Goal: Task Accomplishment & Management: Manage account settings

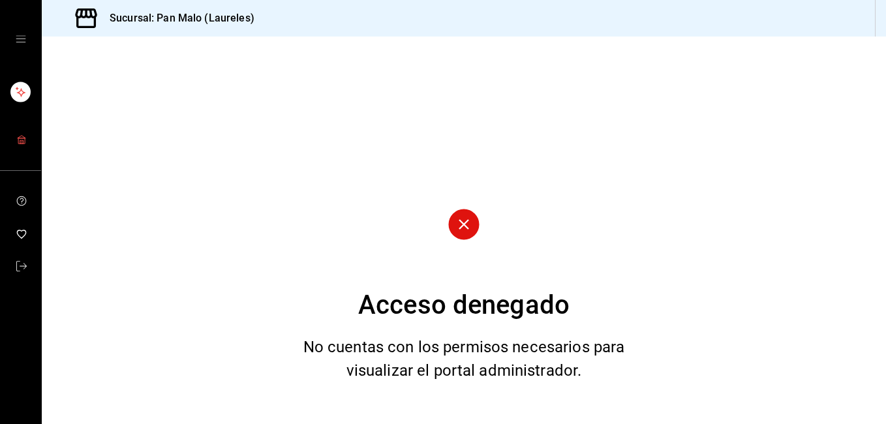
click at [17, 138] on icon "mailbox folders" at bounding box center [21, 139] width 10 height 10
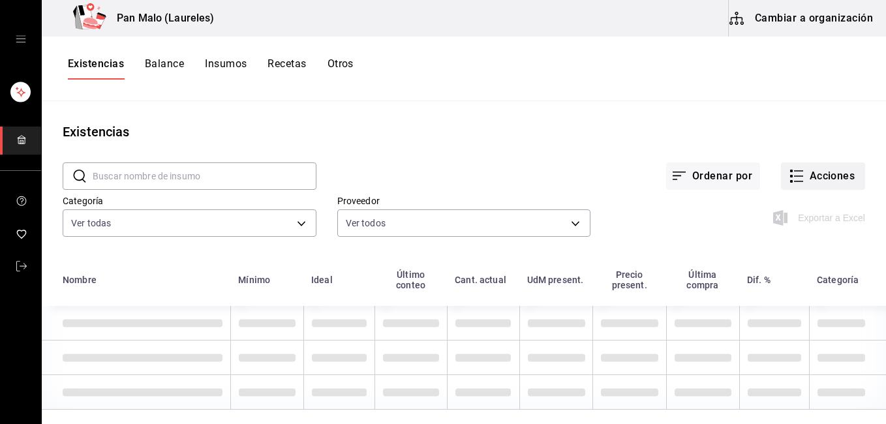
click at [792, 167] on button "Acciones" at bounding box center [823, 175] width 84 height 27
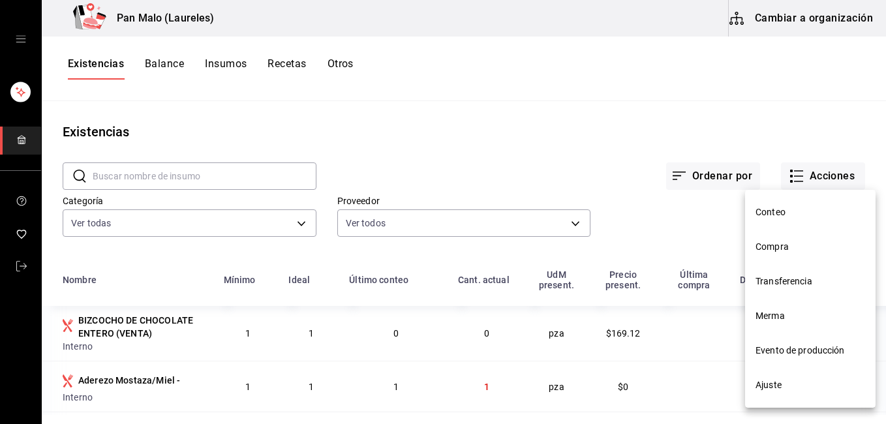
click at [801, 315] on span "Merma" at bounding box center [811, 316] width 110 height 14
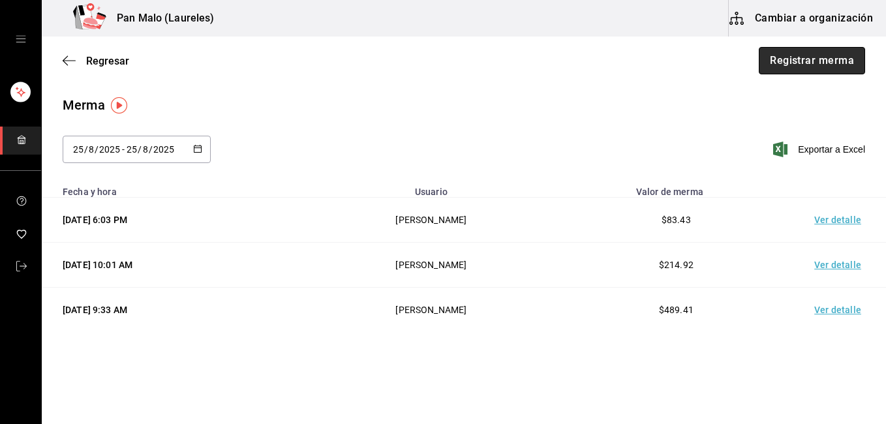
click at [778, 57] on button "Registrar merma" at bounding box center [812, 60] width 106 height 27
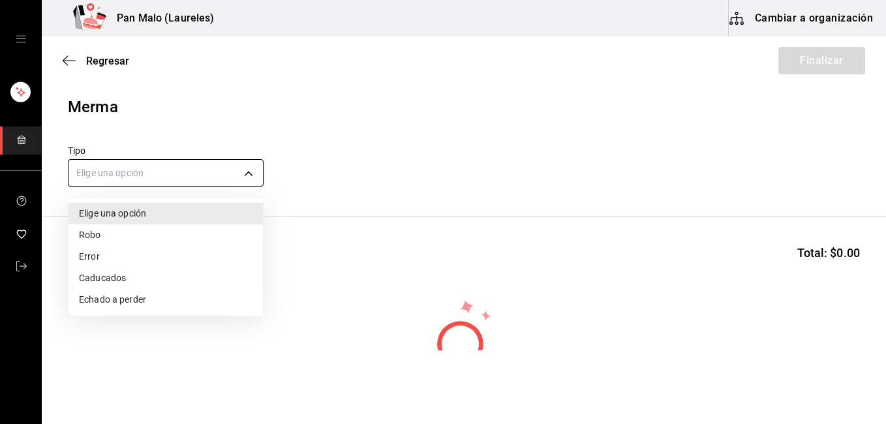
click at [251, 162] on body "Pan Malo (Laureles) Cambiar a organización Regresar Finalizar Merma Tipo Elige …" at bounding box center [443, 175] width 886 height 350
click at [158, 282] on li "Caducados" at bounding box center [166, 279] width 194 height 22
type input "EXPIRED"
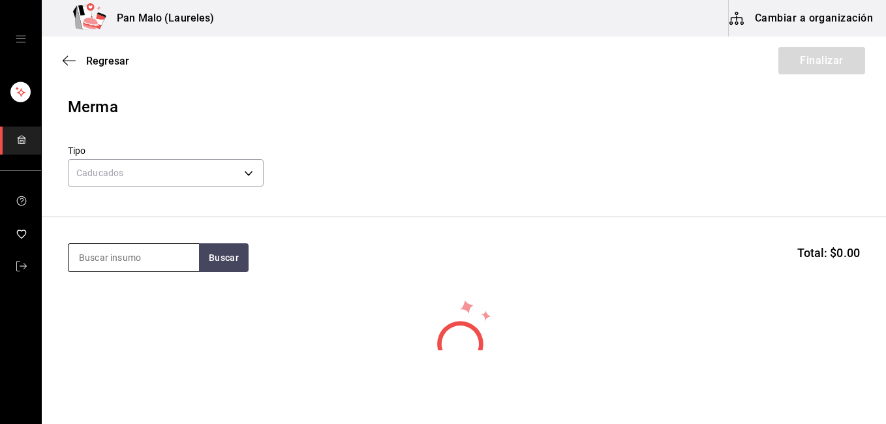
click at [146, 260] on input at bounding box center [134, 257] width 131 height 27
type input "tarta"
click at [230, 260] on button "Buscar" at bounding box center [224, 257] width 50 height 29
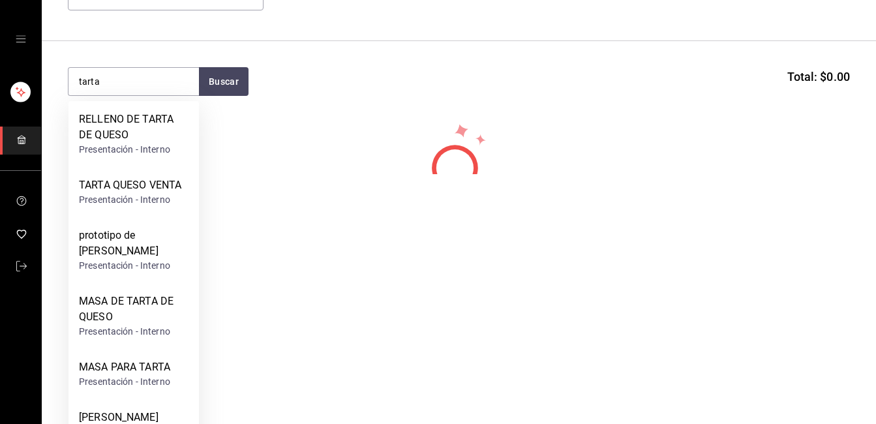
scroll to position [192, 0]
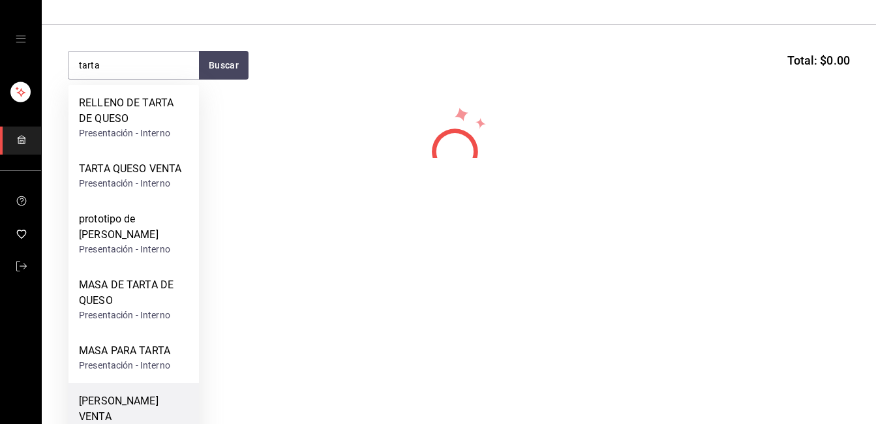
click at [161, 401] on div "[PERSON_NAME] VENTA" at bounding box center [134, 408] width 110 height 31
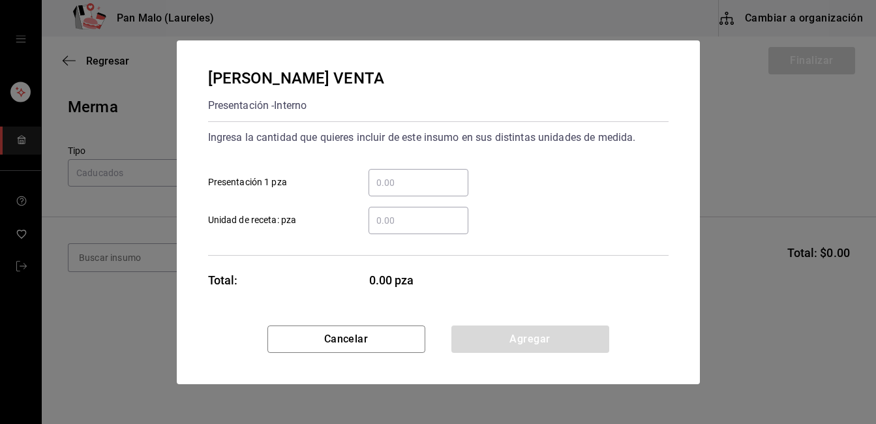
scroll to position [0, 0]
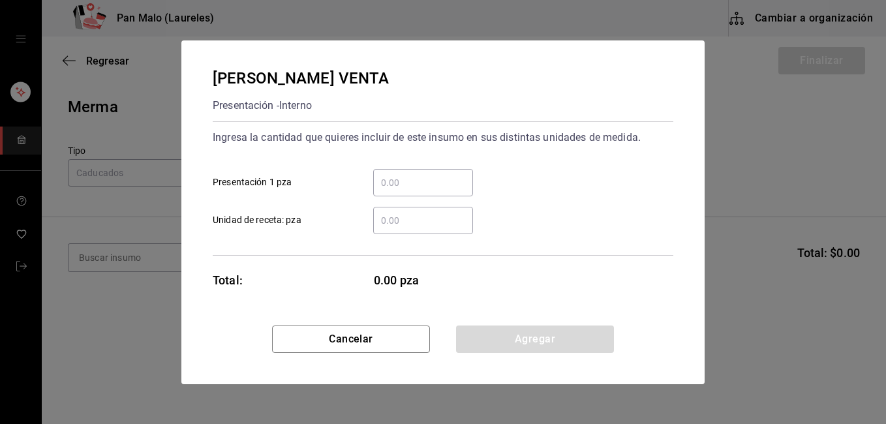
click at [391, 188] on input "​ Presentación 1 pza" at bounding box center [423, 183] width 100 height 16
click at [388, 177] on input "33" at bounding box center [423, 183] width 100 height 16
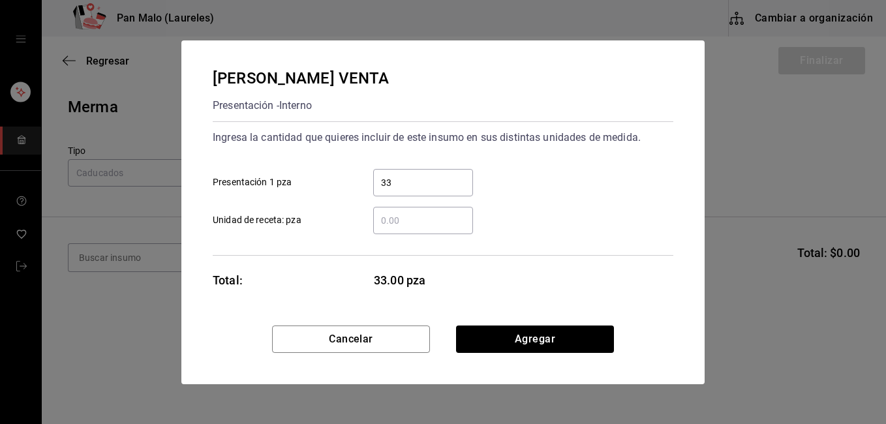
type input "3"
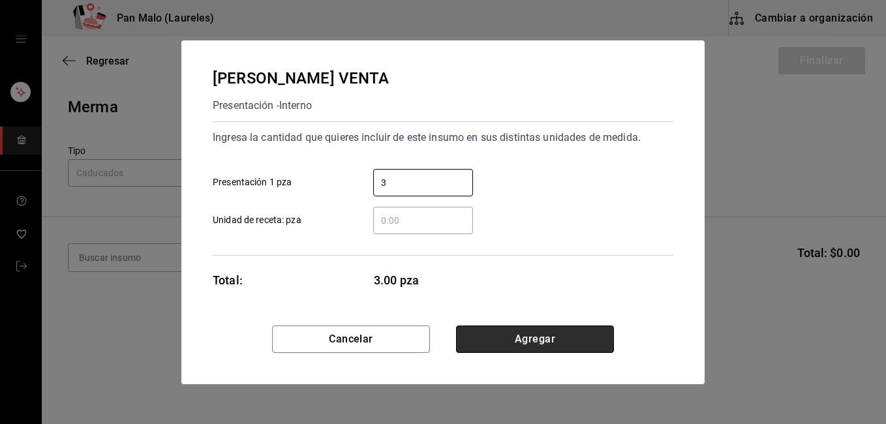
click at [527, 333] on button "Agregar" at bounding box center [535, 339] width 158 height 27
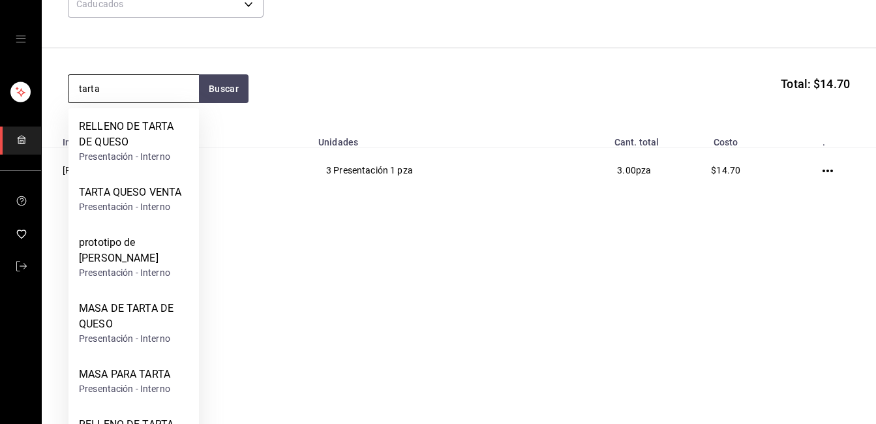
click at [135, 86] on input "tarta" at bounding box center [134, 88] width 131 height 27
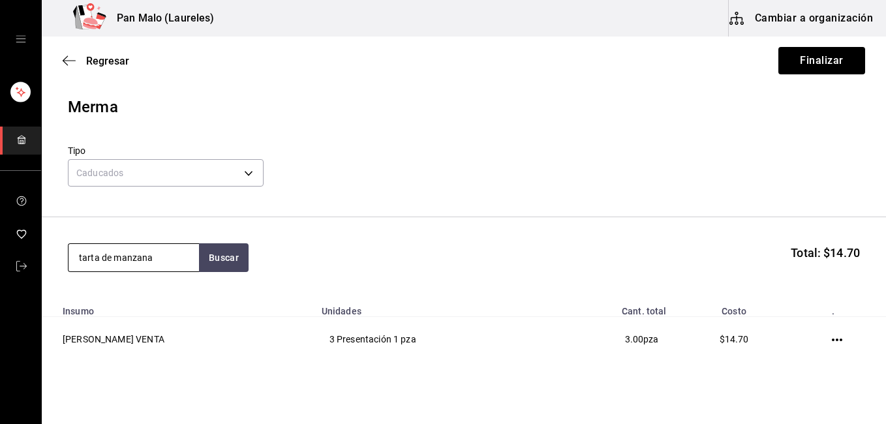
type input "tarta de manzana"
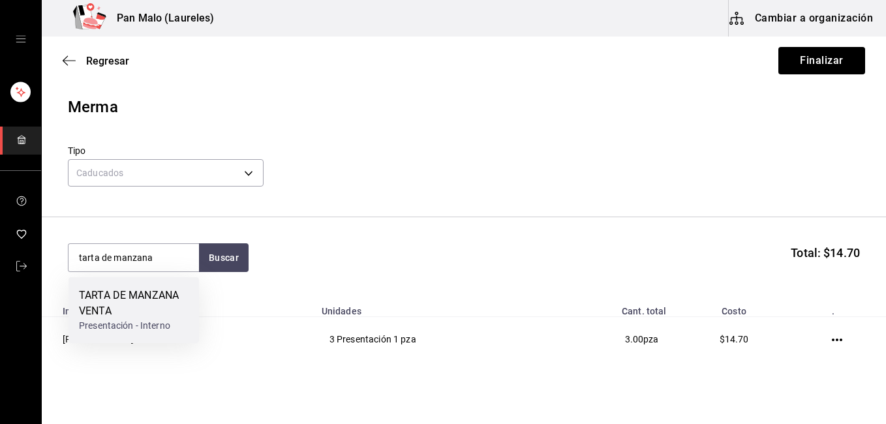
click at [124, 295] on div "TARTA DE MANZANA VENTA" at bounding box center [134, 303] width 110 height 31
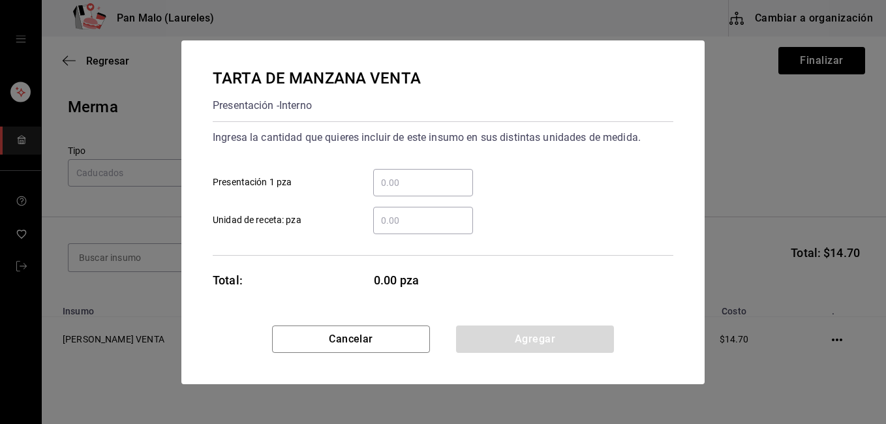
click at [381, 176] on input "​ Presentación 1 pza" at bounding box center [423, 183] width 100 height 16
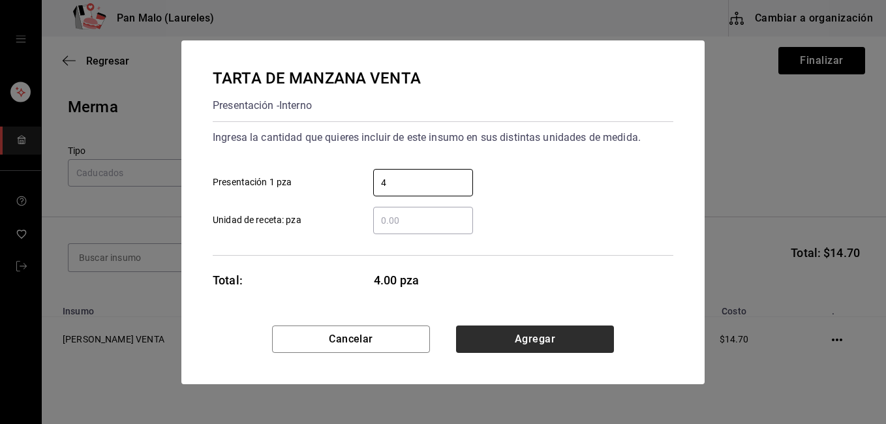
type input "4"
click at [539, 336] on button "Agregar" at bounding box center [535, 339] width 158 height 27
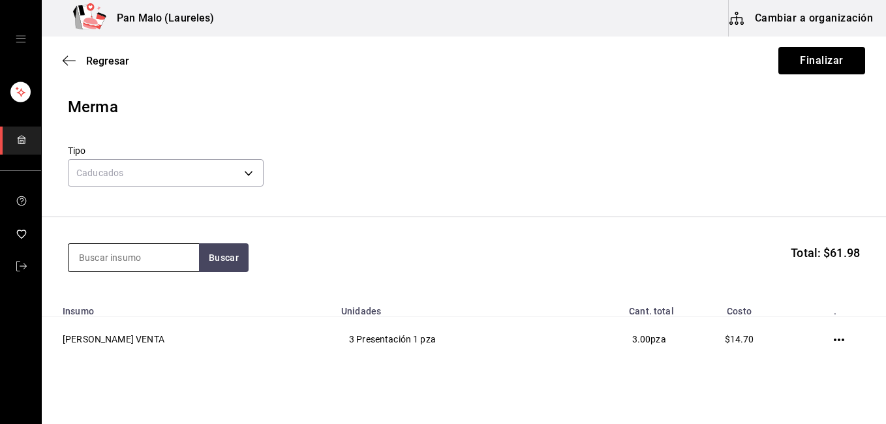
click at [143, 254] on input at bounding box center [134, 257] width 131 height 27
type input "croiss"
click at [223, 260] on button "Buscar" at bounding box center [224, 257] width 50 height 29
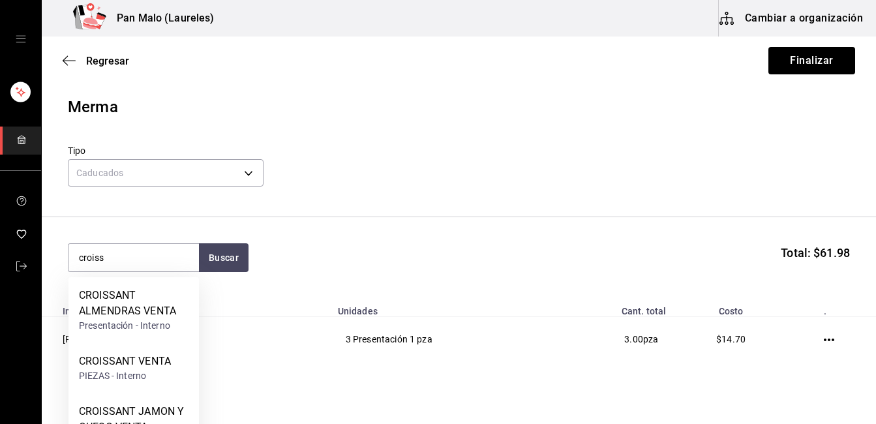
scroll to position [5, 0]
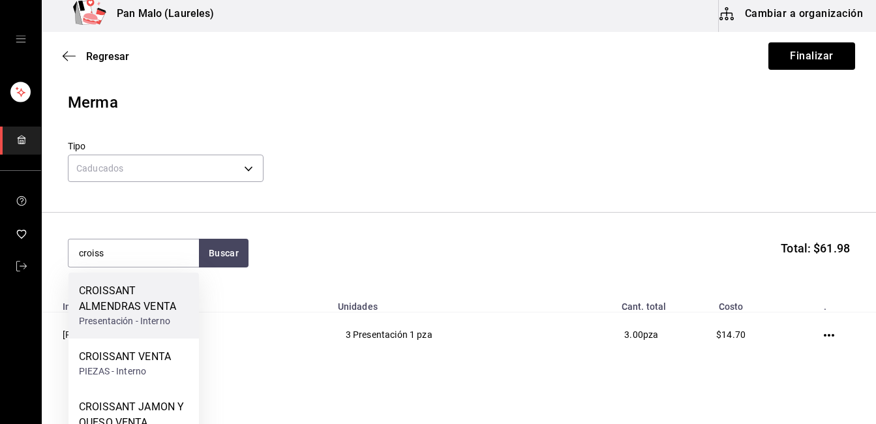
click at [151, 292] on div "CROISSANT ALMENDRAS VENTA" at bounding box center [134, 298] width 110 height 31
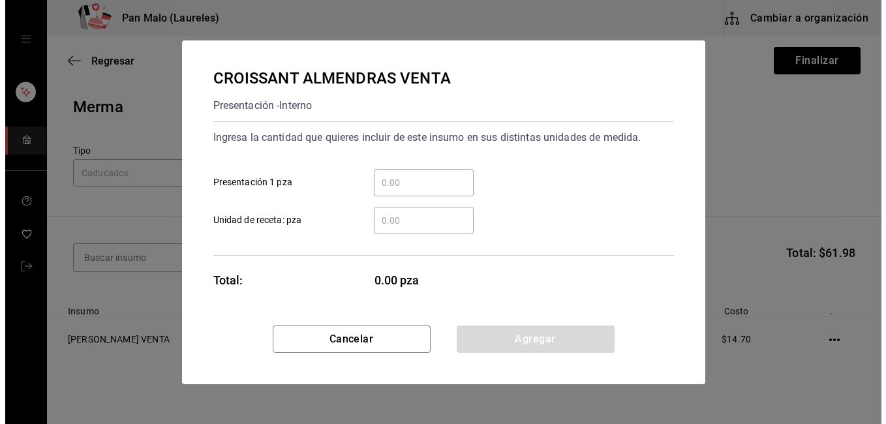
scroll to position [0, 0]
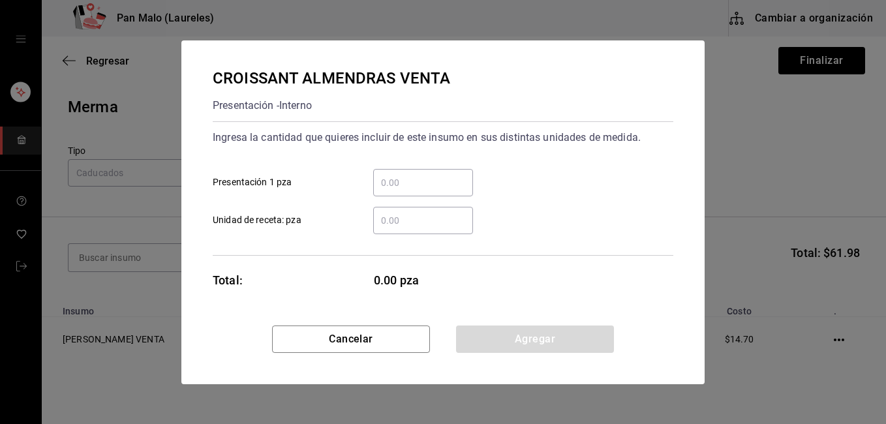
click at [419, 179] on input "​ Presentación 1 pza" at bounding box center [423, 183] width 100 height 16
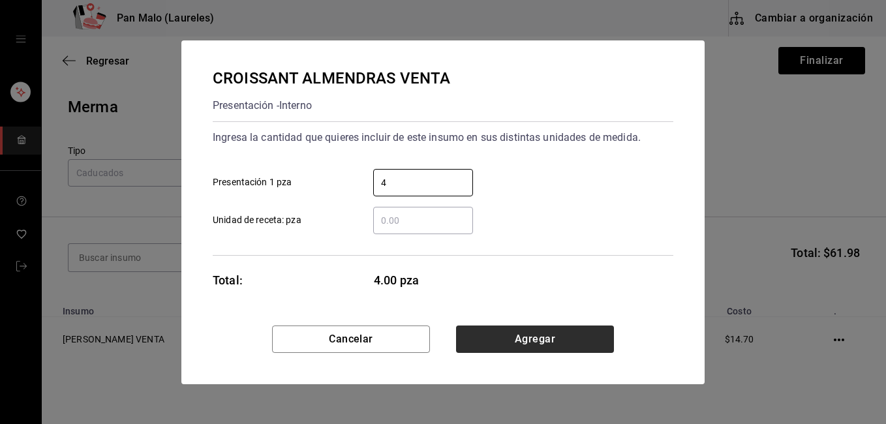
type input "4"
click at [543, 331] on button "Agregar" at bounding box center [535, 339] width 158 height 27
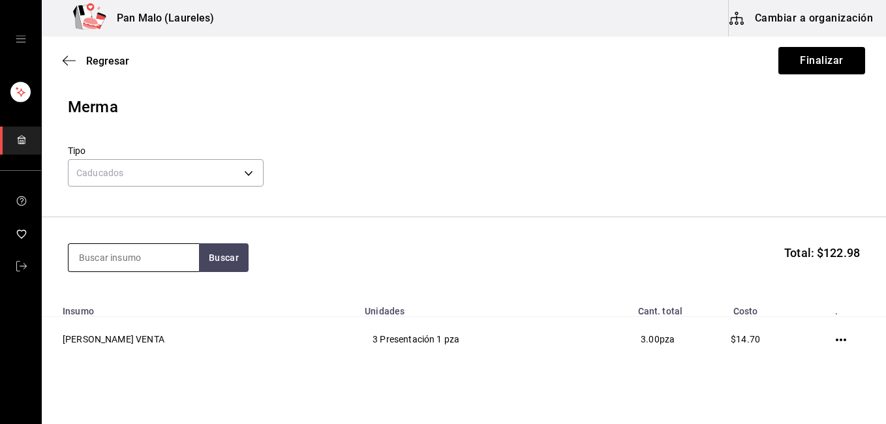
click at [152, 259] on input at bounding box center [134, 257] width 131 height 27
type input "nudo"
click at [217, 262] on button "Buscar" at bounding box center [224, 257] width 50 height 29
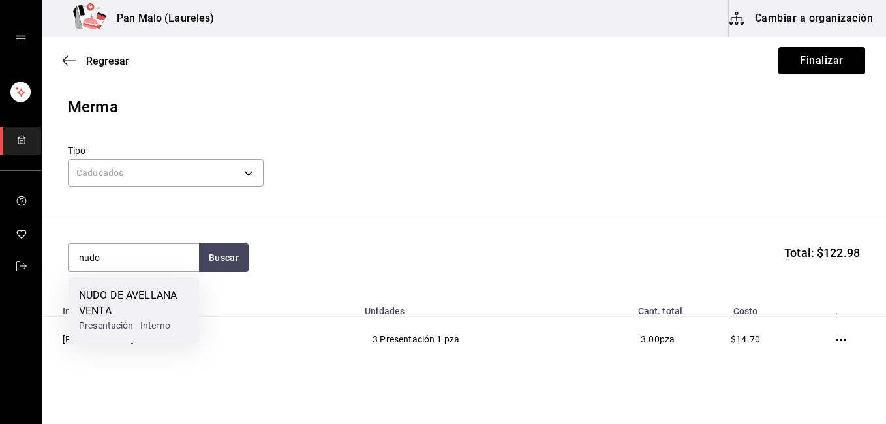
click at [176, 293] on div "NUDO DE AVELLANA VENTA" at bounding box center [134, 303] width 110 height 31
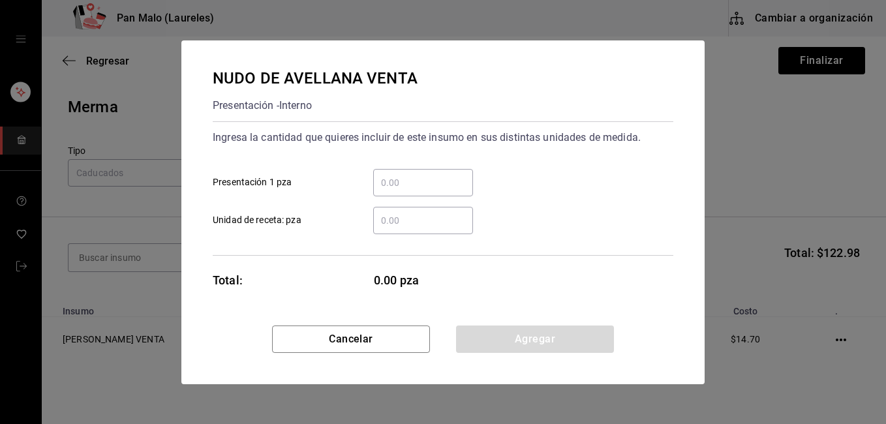
click at [392, 180] on input "​ Presentación 1 pza" at bounding box center [423, 183] width 100 height 16
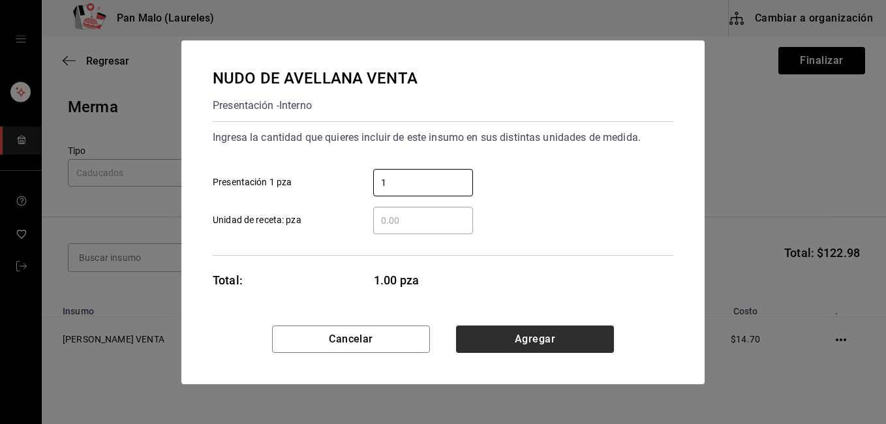
type input "1"
click at [470, 334] on button "Agregar" at bounding box center [535, 339] width 158 height 27
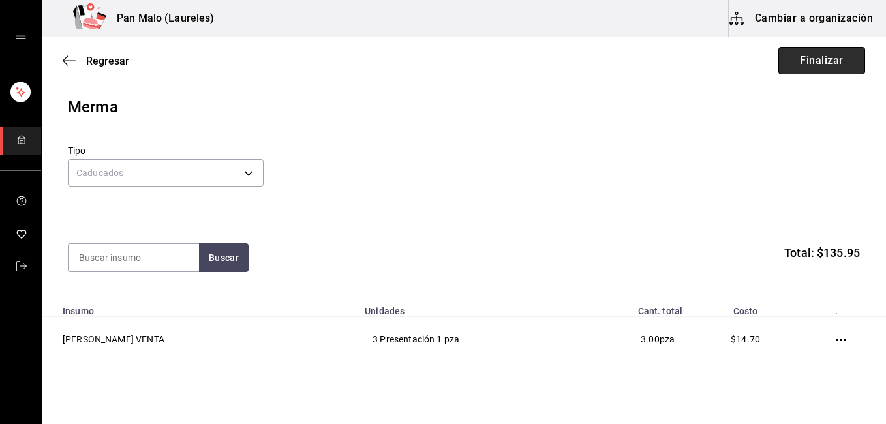
click at [796, 59] on button "Finalizar" at bounding box center [821, 60] width 87 height 27
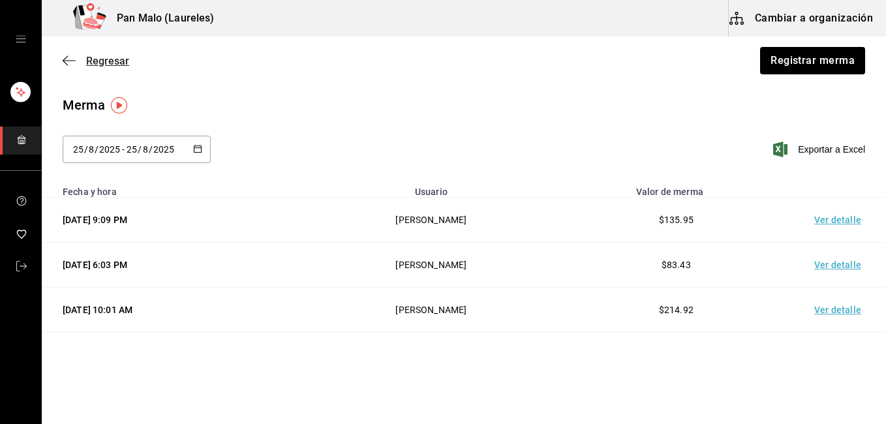
click at [67, 57] on icon "button" at bounding box center [65, 61] width 5 height 10
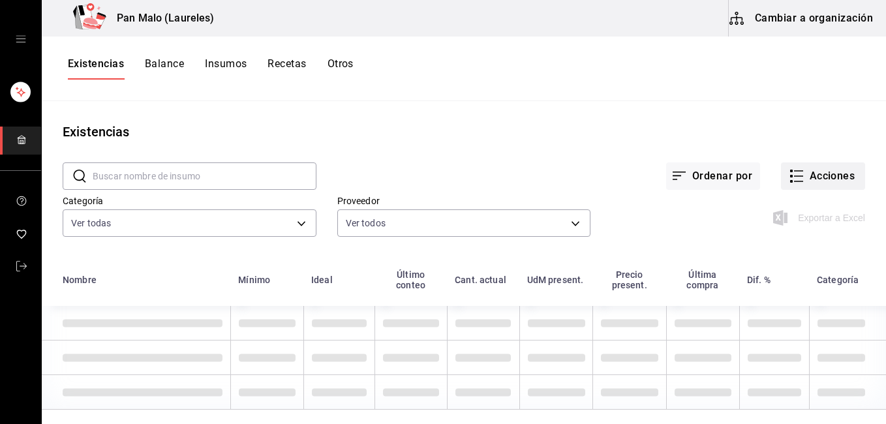
click at [820, 174] on button "Acciones" at bounding box center [823, 175] width 84 height 27
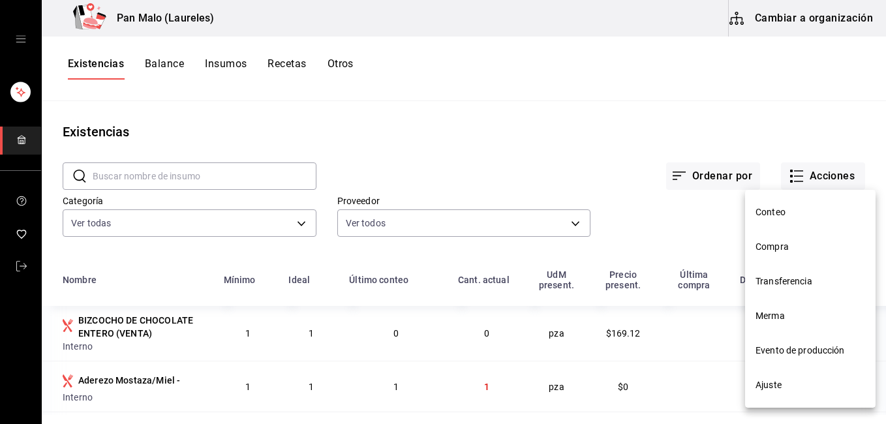
click at [784, 385] on span "Ajuste" at bounding box center [811, 385] width 110 height 14
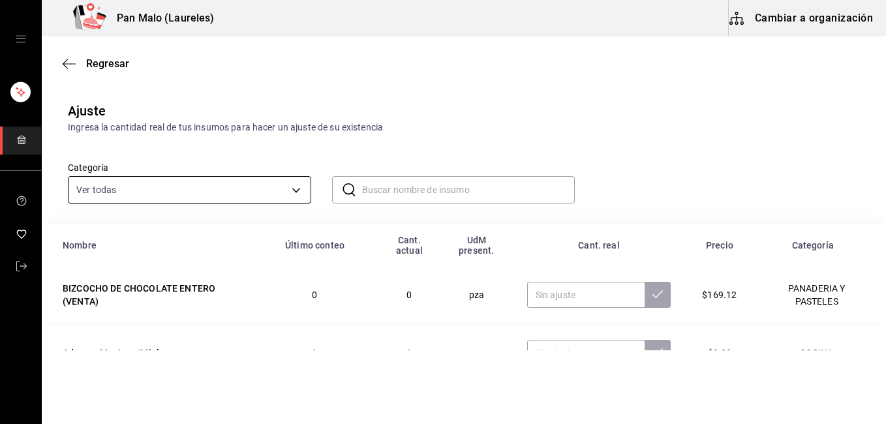
click at [278, 198] on body "Pan Malo (Laureles) Cambiar a organización Regresar Ajuste Ingresa la cantidad …" at bounding box center [443, 175] width 886 height 350
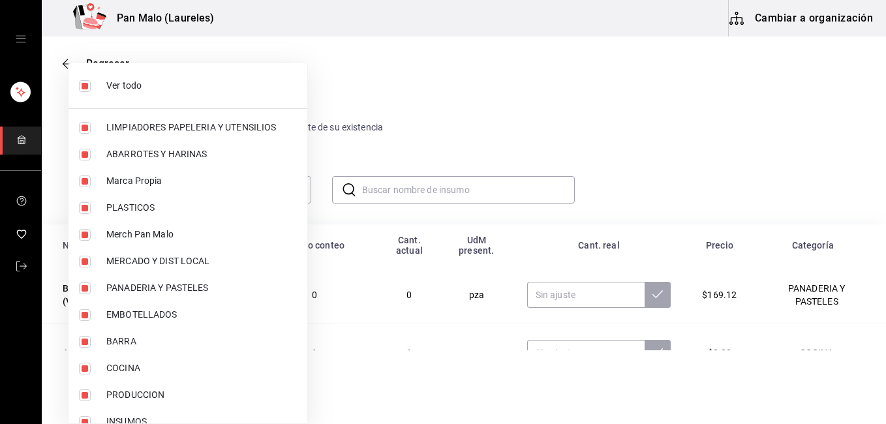
click at [111, 93] on li "Ver todo" at bounding box center [188, 86] width 239 height 35
checkbox input "false"
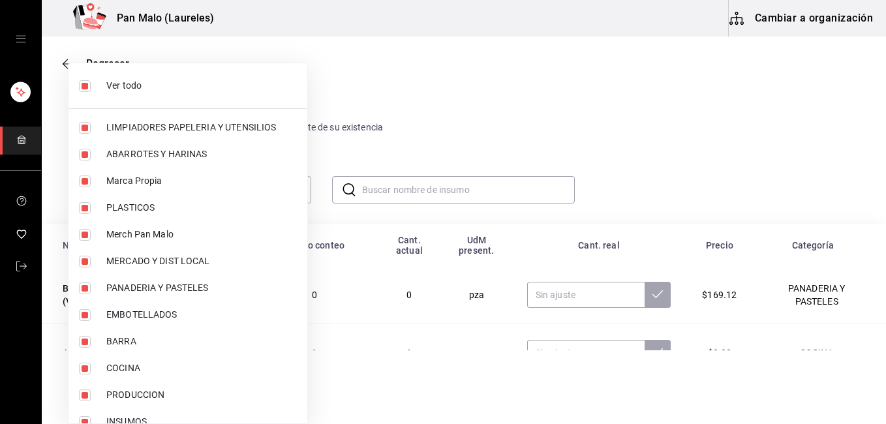
checkbox input "false"
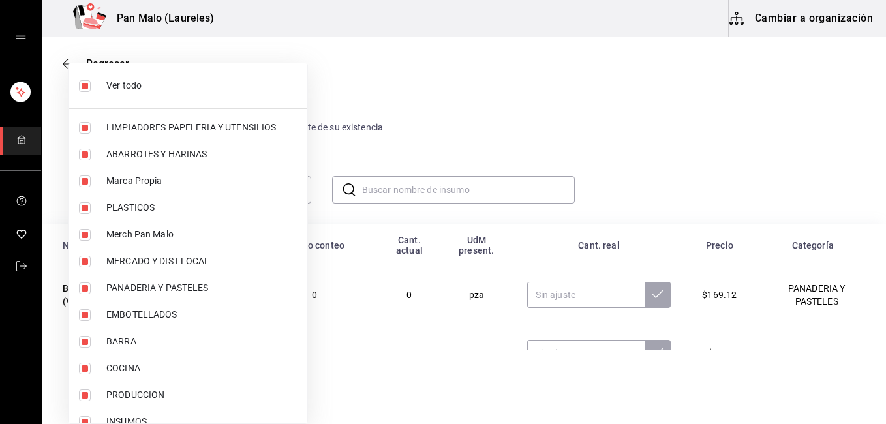
checkbox input "false"
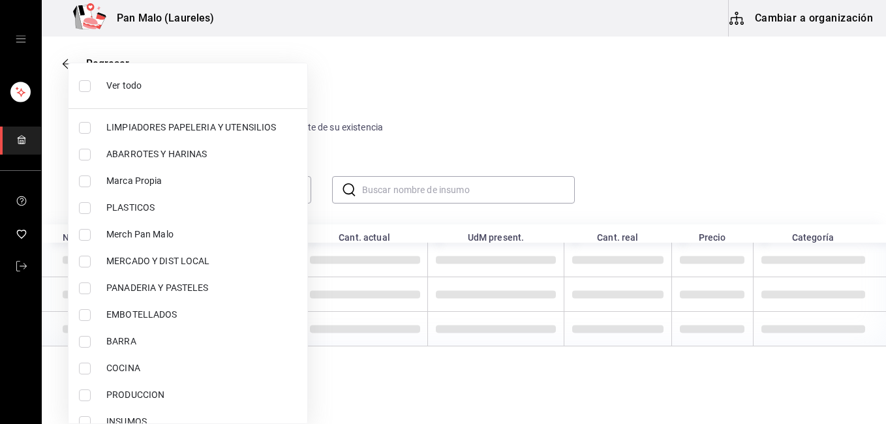
click at [147, 286] on span "PANADERIA Y PASTELES" at bounding box center [201, 288] width 191 height 14
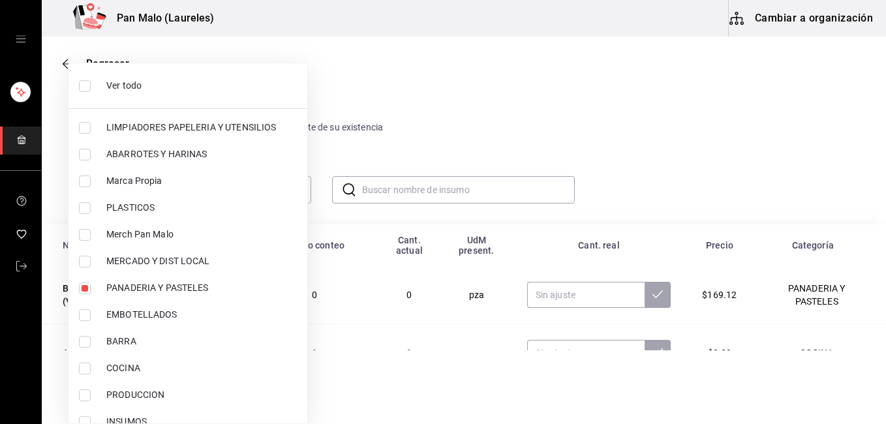
type input "b7fa4d3f-7896-4504-b4eb-29f52eb713d6"
checkbox input "true"
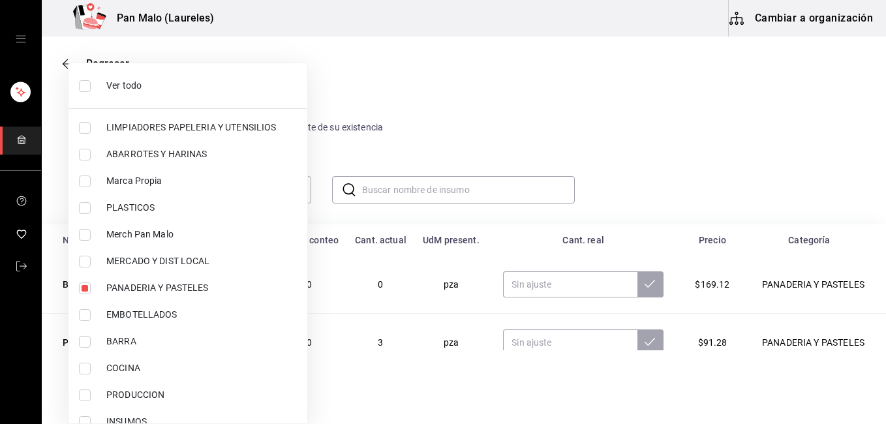
click at [408, 190] on div at bounding box center [443, 212] width 886 height 424
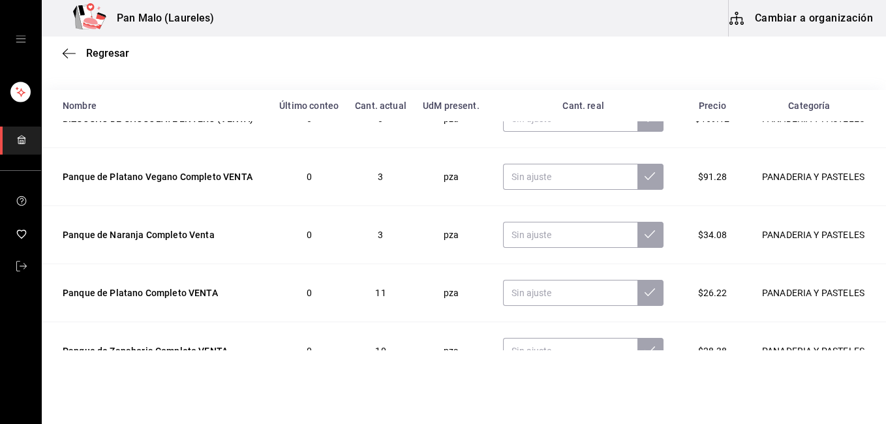
scroll to position [33, 0]
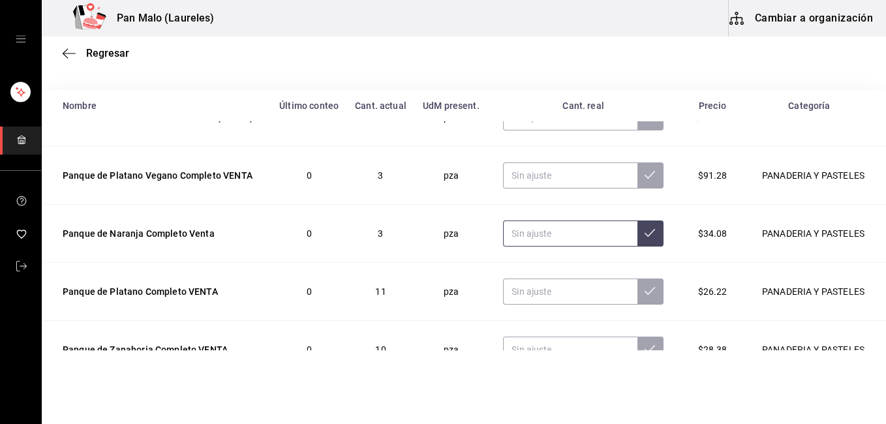
click at [535, 239] on input "text" at bounding box center [570, 234] width 134 height 26
type input "1.00"
click at [638, 241] on button at bounding box center [650, 234] width 26 height 26
click at [546, 296] on input "text" at bounding box center [570, 292] width 134 height 26
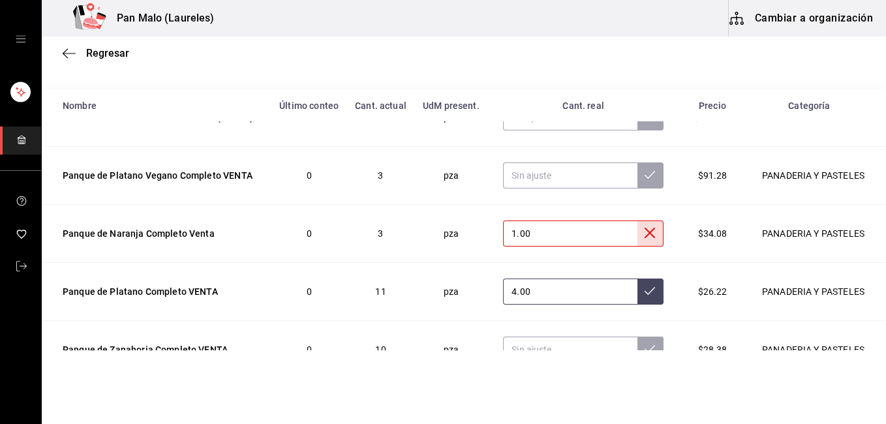
type input "4.00"
click at [645, 293] on icon at bounding box center [650, 291] width 10 height 8
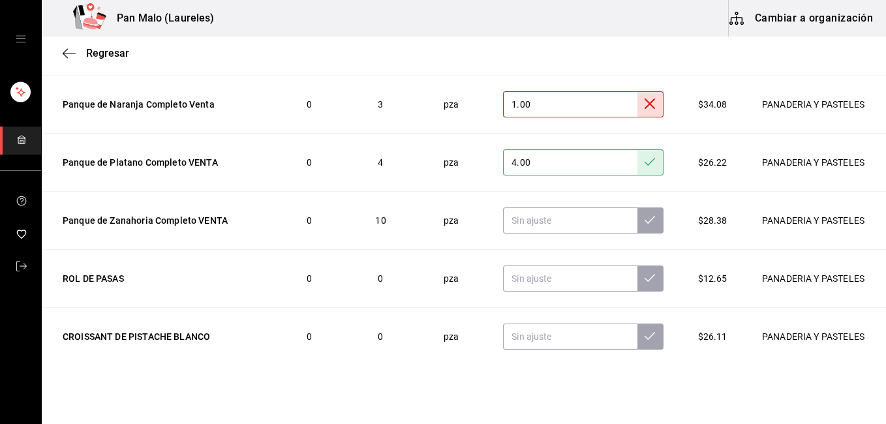
scroll to position [80, 0]
click at [555, 223] on input "text" at bounding box center [570, 220] width 134 height 26
type input "4.00"
click at [645, 225] on icon at bounding box center [650, 220] width 10 height 10
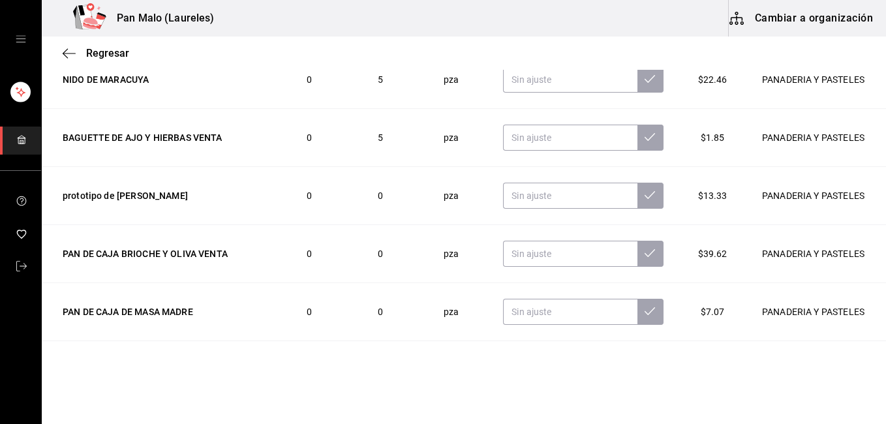
scroll to position [527, 0]
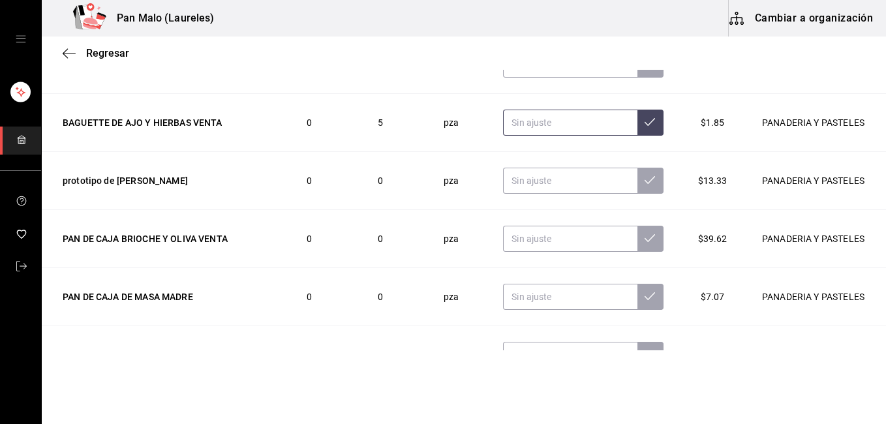
click at [581, 123] on input "text" at bounding box center [570, 123] width 134 height 26
type input "0.00"
click at [643, 121] on button at bounding box center [650, 123] width 26 height 26
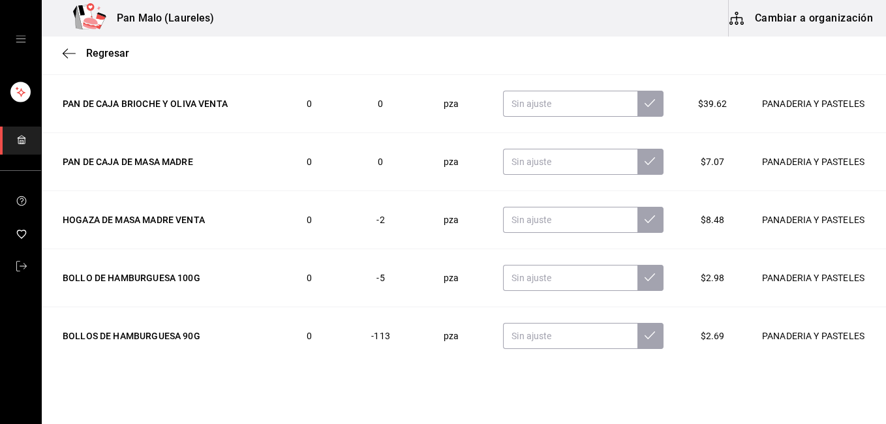
scroll to position [654, 0]
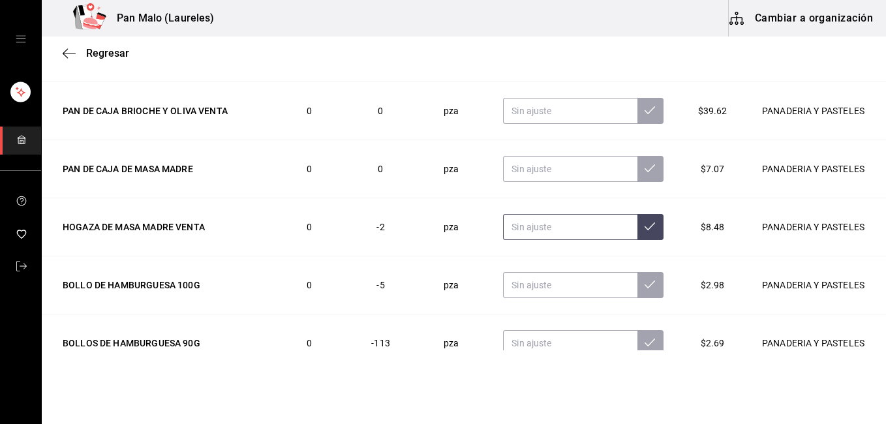
click at [525, 228] on input "text" at bounding box center [570, 227] width 134 height 26
click at [532, 227] on input "0.00" at bounding box center [570, 227] width 134 height 26
type input "0.00"
click at [637, 236] on button at bounding box center [650, 227] width 26 height 26
click at [565, 292] on input "text" at bounding box center [570, 285] width 134 height 26
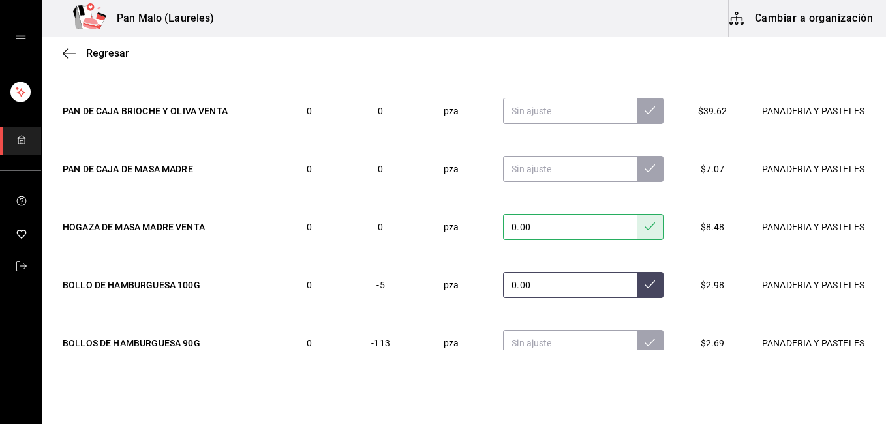
type input "0.00"
click at [639, 284] on button at bounding box center [650, 285] width 26 height 26
click at [572, 346] on input "text" at bounding box center [570, 343] width 134 height 26
type input "0.00"
click at [637, 340] on button at bounding box center [650, 343] width 26 height 26
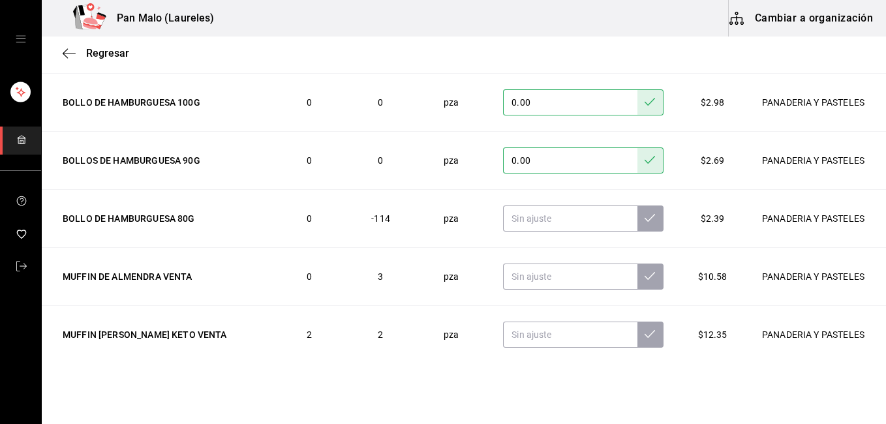
scroll to position [856, 0]
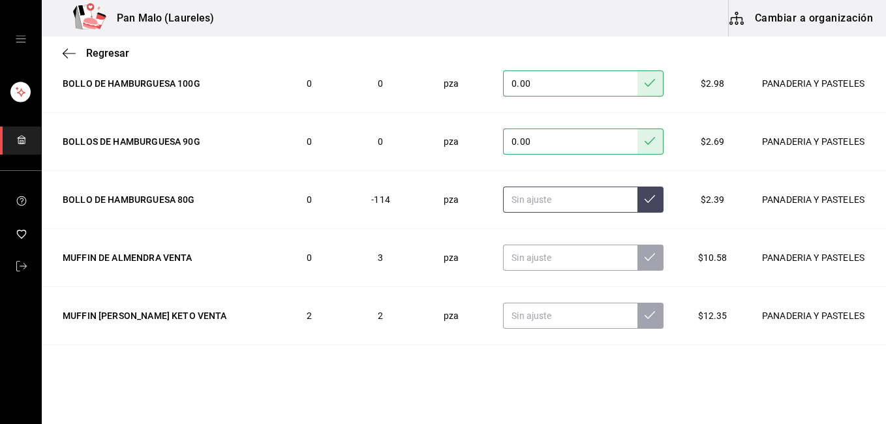
click at [549, 204] on input "text" at bounding box center [570, 200] width 134 height 26
type input "0.00"
click at [645, 202] on icon at bounding box center [650, 199] width 10 height 8
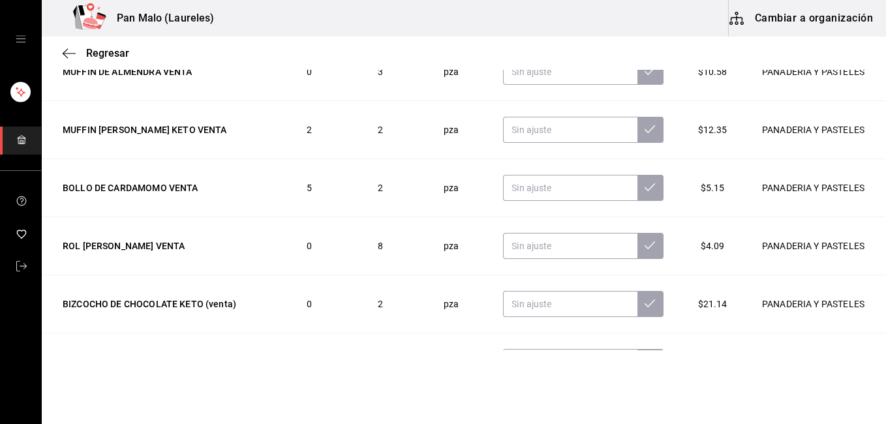
scroll to position [1046, 0]
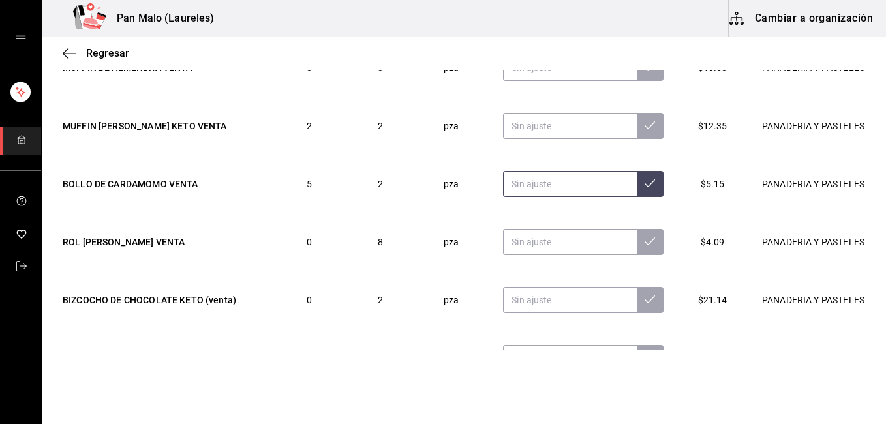
click at [529, 189] on input "text" at bounding box center [570, 184] width 134 height 26
type input "1.00"
click at [645, 184] on icon at bounding box center [650, 183] width 10 height 10
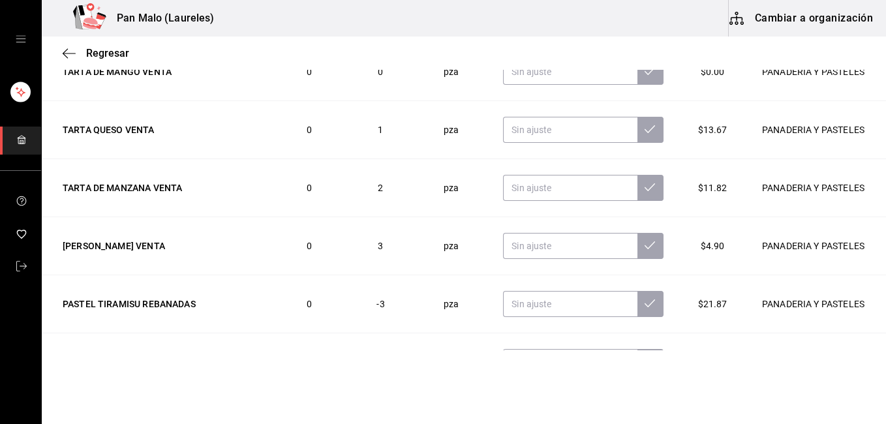
scroll to position [1807, 0]
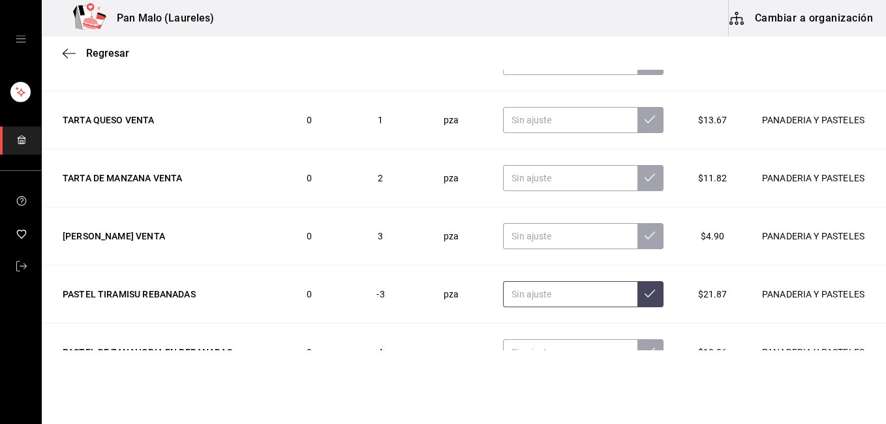
click at [542, 290] on input "text" at bounding box center [570, 294] width 134 height 26
type input "5.00"
click at [645, 294] on icon at bounding box center [650, 293] width 10 height 10
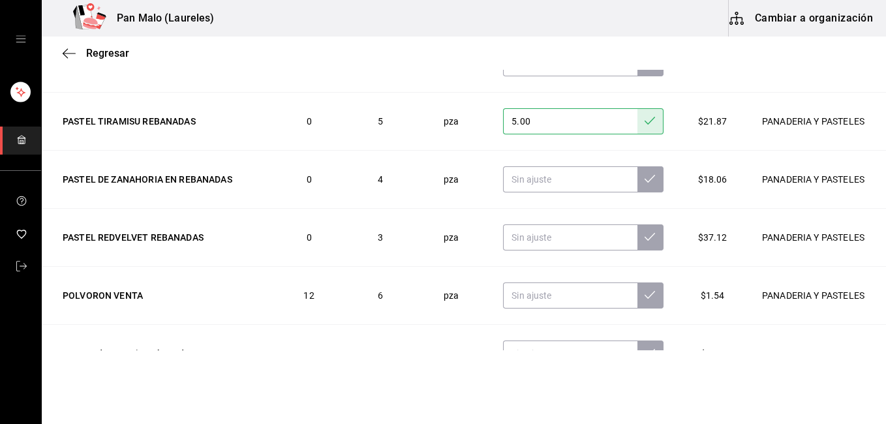
scroll to position [1999, 0]
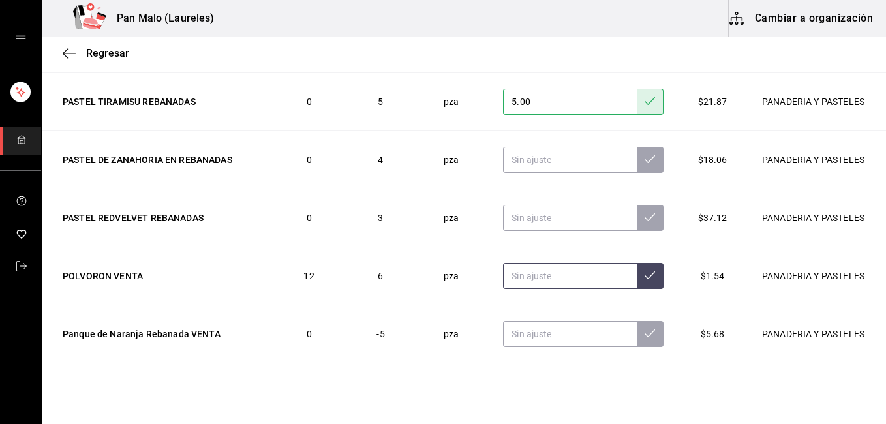
click at [545, 270] on input "text" at bounding box center [570, 276] width 134 height 26
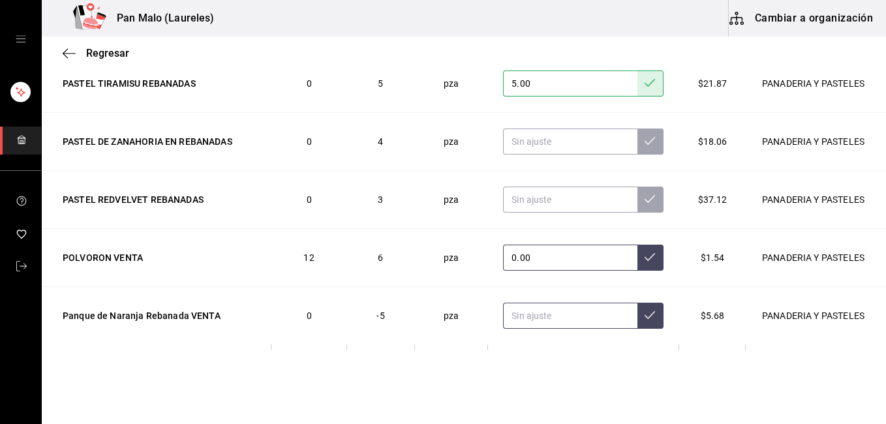
type input "0.00"
click at [534, 316] on input "text" at bounding box center [570, 316] width 134 height 26
type input "1.00"
click at [637, 323] on button at bounding box center [650, 316] width 26 height 26
click at [637, 251] on button at bounding box center [650, 258] width 26 height 26
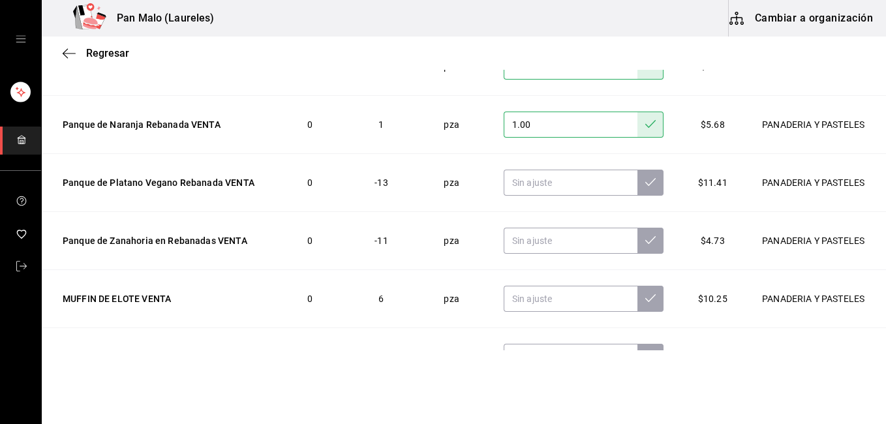
scroll to position [2214, 0]
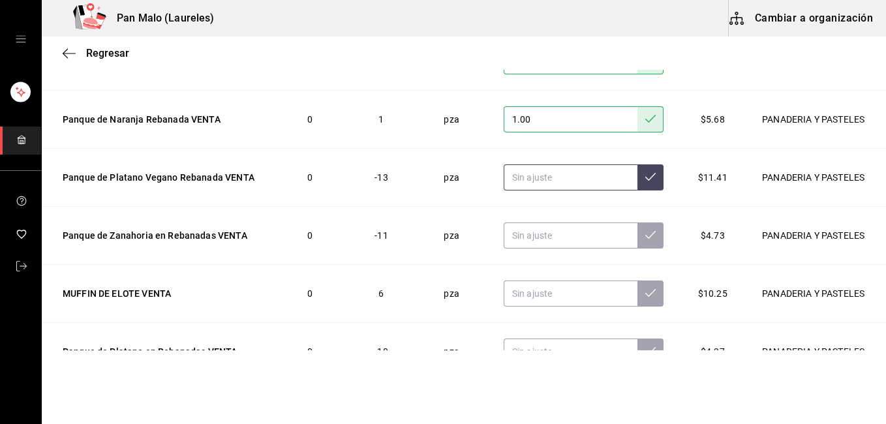
click at [559, 185] on input "text" at bounding box center [571, 177] width 134 height 26
type input "0.00"
click at [645, 178] on icon at bounding box center [650, 177] width 10 height 10
click at [543, 235] on input "text" at bounding box center [571, 236] width 134 height 26
type input "1.00"
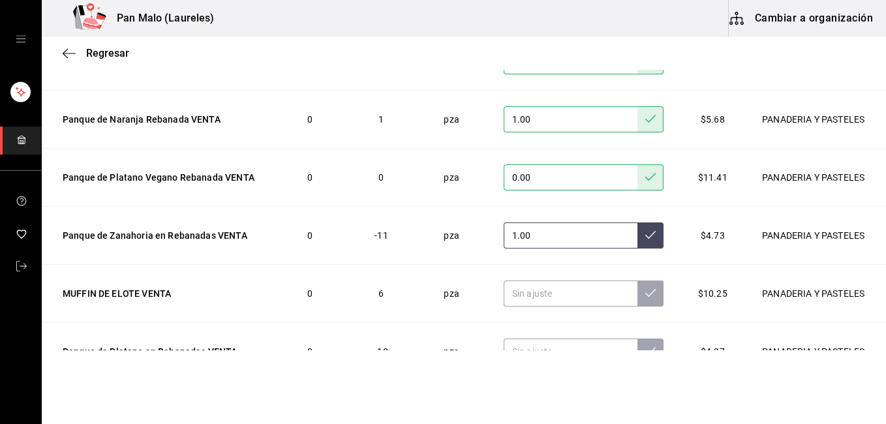
click at [645, 234] on icon at bounding box center [650, 235] width 10 height 10
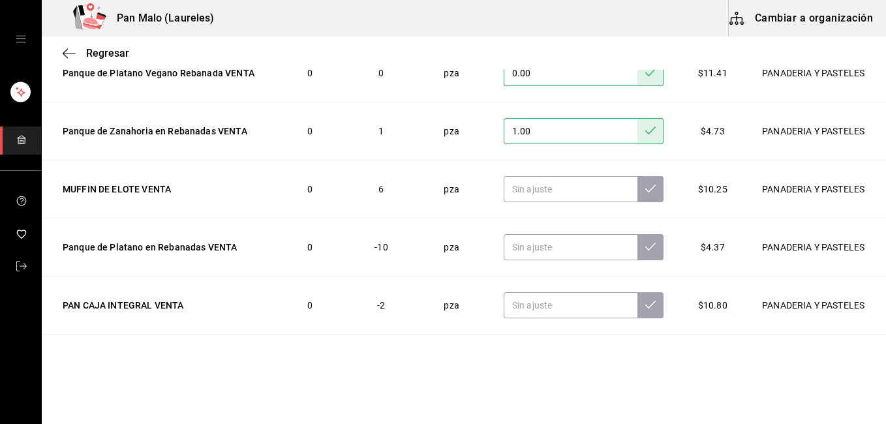
scroll to position [2344, 0]
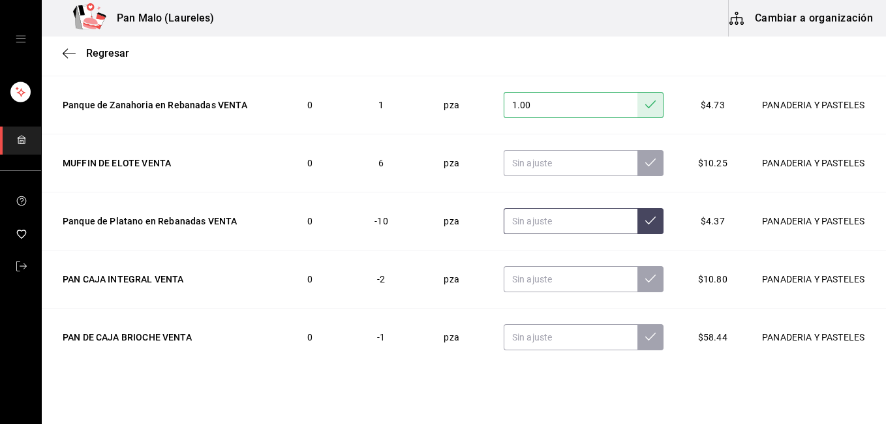
click at [530, 225] on input "text" at bounding box center [571, 221] width 134 height 26
type input "0.00"
click at [637, 218] on button at bounding box center [650, 221] width 26 height 26
click at [538, 279] on input "text" at bounding box center [571, 279] width 134 height 26
type input "0.00"
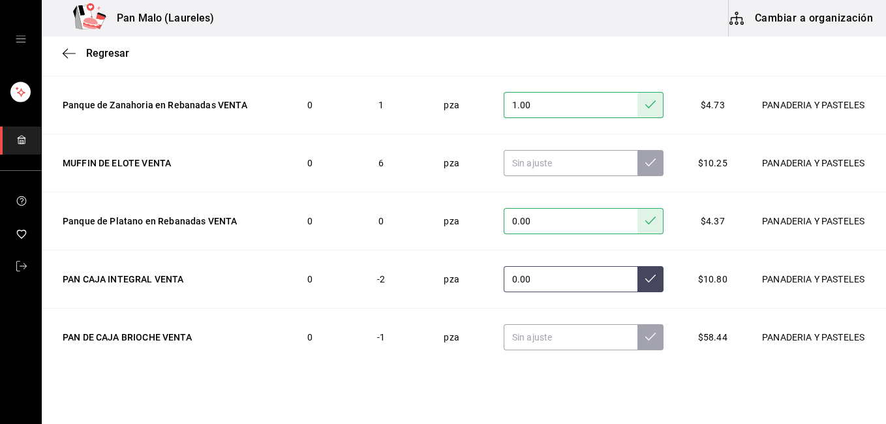
click at [645, 273] on icon at bounding box center [650, 278] width 10 height 10
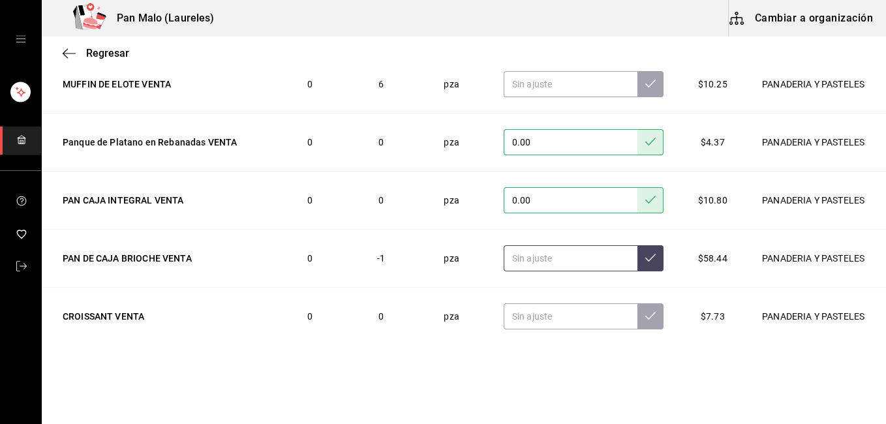
click at [523, 253] on input "text" at bounding box center [571, 258] width 134 height 26
type input "1.00"
type input "0.00"
click at [645, 256] on icon at bounding box center [650, 258] width 10 height 10
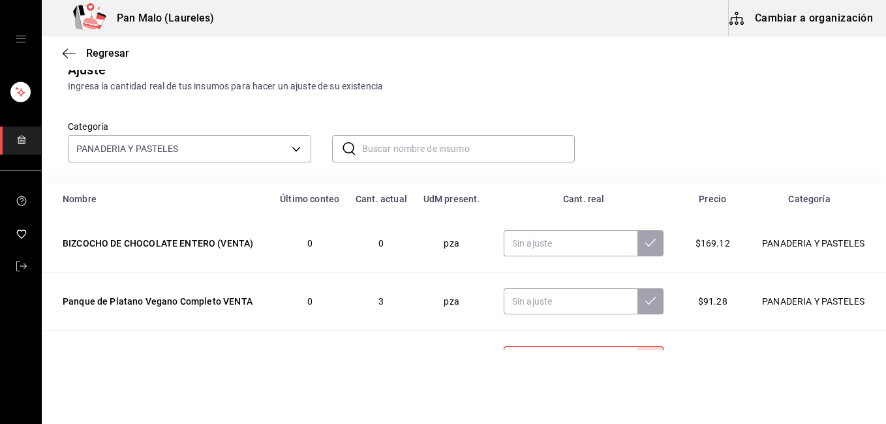
scroll to position [33, 0]
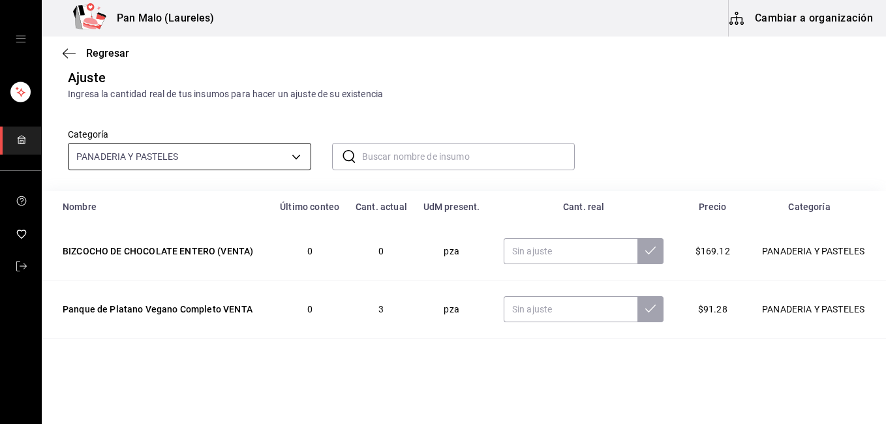
click at [228, 151] on body "Pan Malo (Laureles) Cambiar a organización Regresar Ajuste Ingresa la cantidad …" at bounding box center [443, 175] width 886 height 350
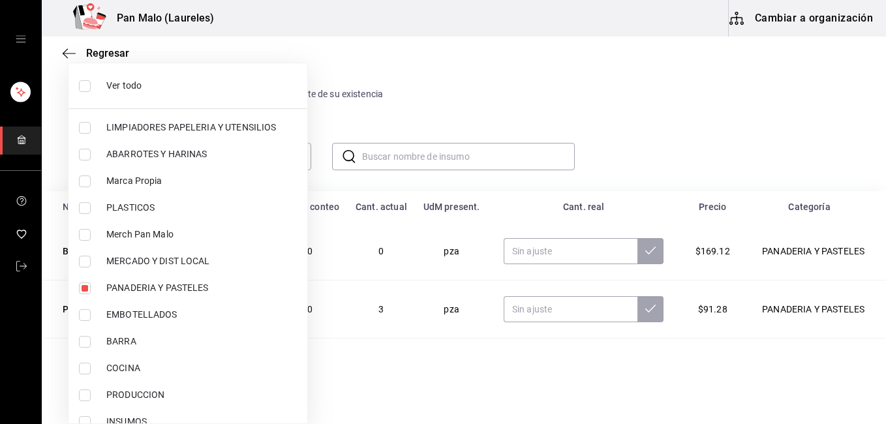
click at [189, 82] on span "Ver todo" at bounding box center [201, 86] width 191 height 14
type input "70f7bd2c-2c71-4982-af5b-371040f86de5,600482d2-c9f1-4907-a3a8-9ec12b879c54,57a97…"
checkbox input "true"
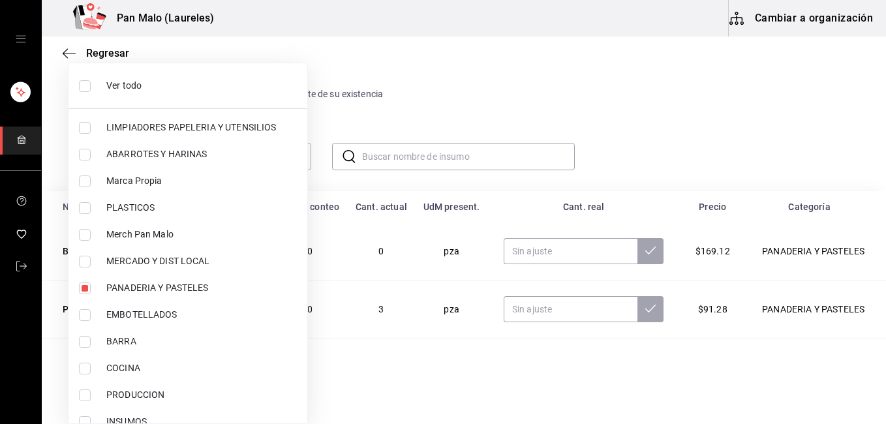
checkbox input "true"
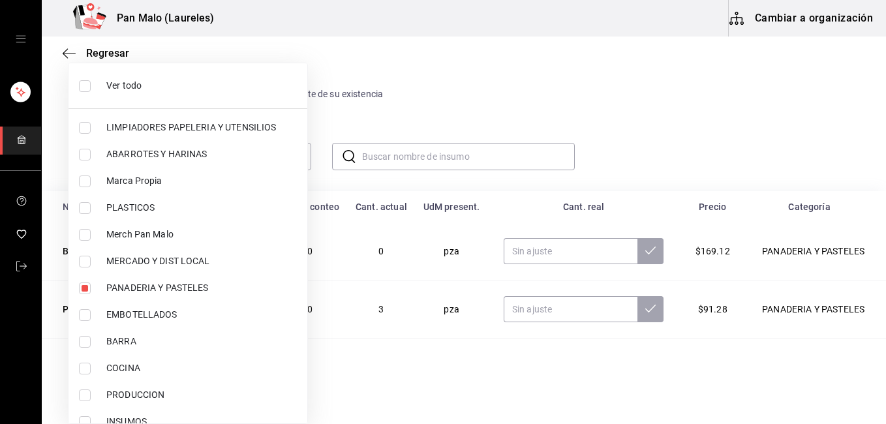
checkbox input "true"
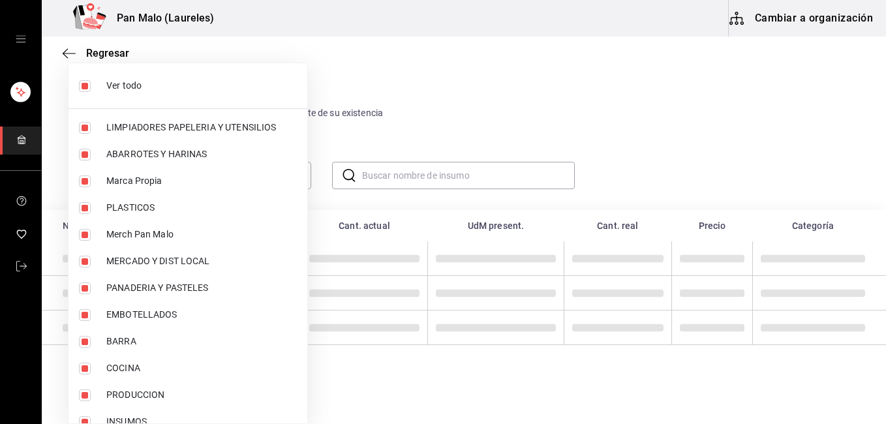
scroll to position [15, 0]
click at [420, 48] on div at bounding box center [443, 212] width 886 height 424
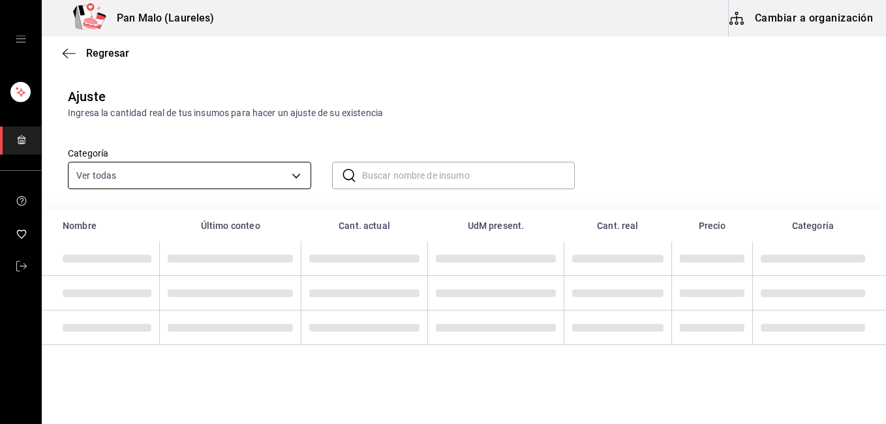
click at [281, 166] on body "Pan Malo (Laureles) Cambiar a organización Regresar Ajuste Ingresa la cantidad …" at bounding box center [443, 175] width 886 height 350
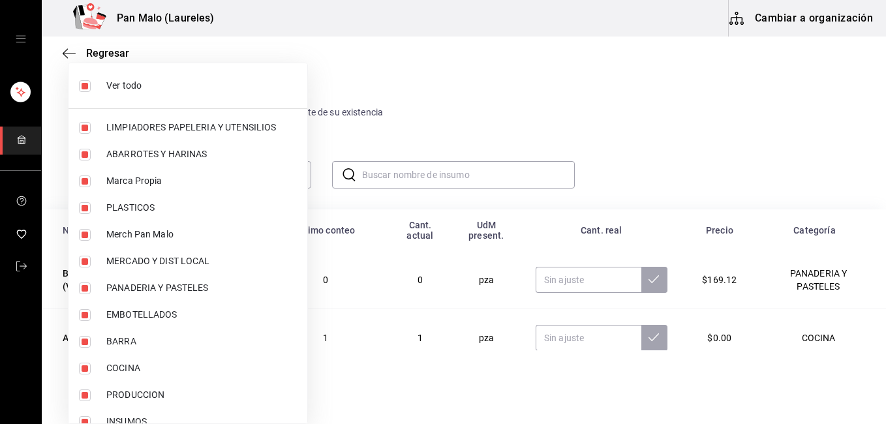
click at [296, 170] on div at bounding box center [443, 212] width 886 height 424
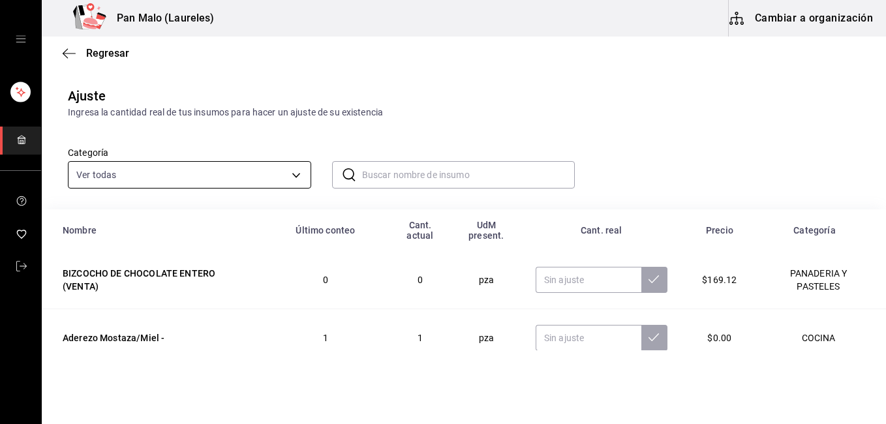
click at [169, 179] on body "Pan Malo (Laureles) Cambiar a organización Regresar Ajuste Ingresa la cantidad …" at bounding box center [443, 175] width 886 height 350
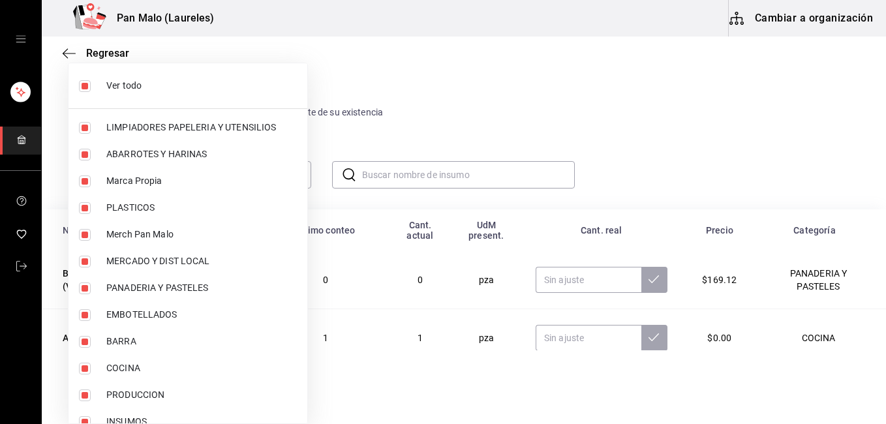
click at [122, 93] on li "Ver todo" at bounding box center [188, 86] width 239 height 35
checkbox input "false"
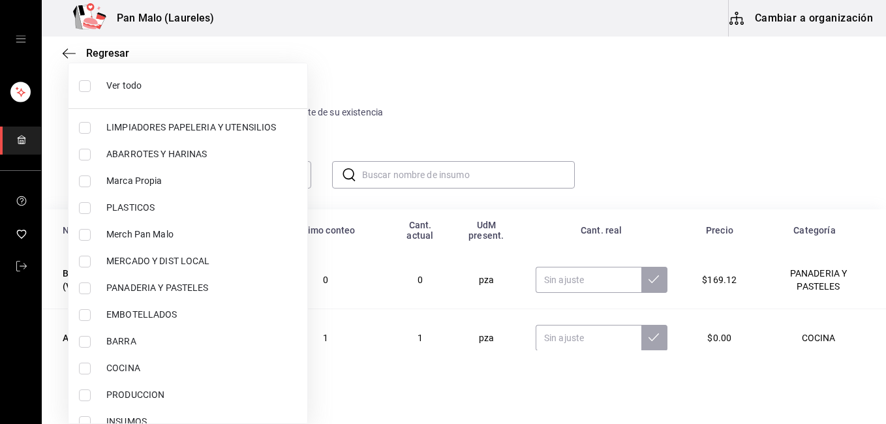
checkbox input "false"
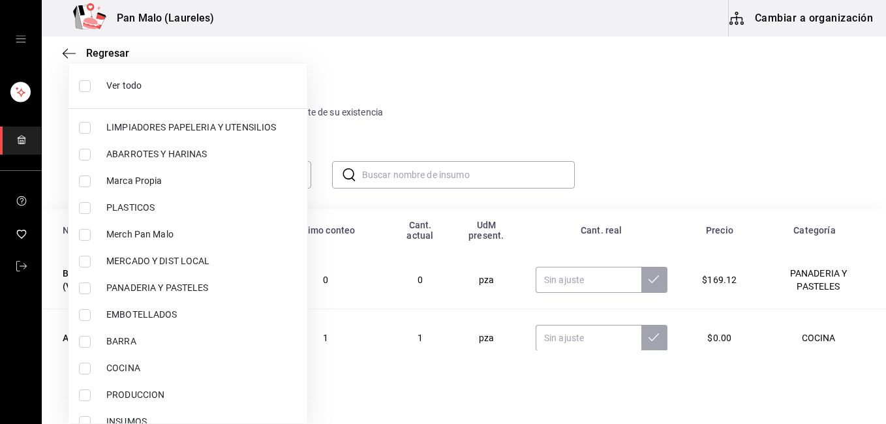
checkbox input "false"
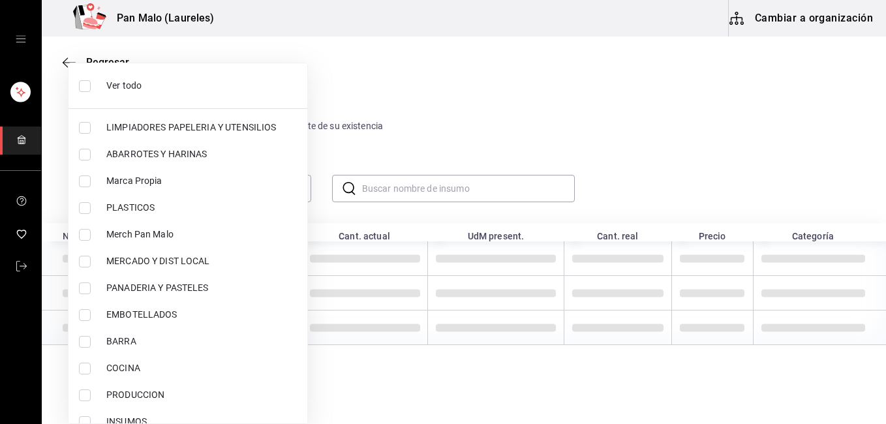
click at [89, 285] on input "checkbox" at bounding box center [85, 289] width 12 height 12
checkbox input "true"
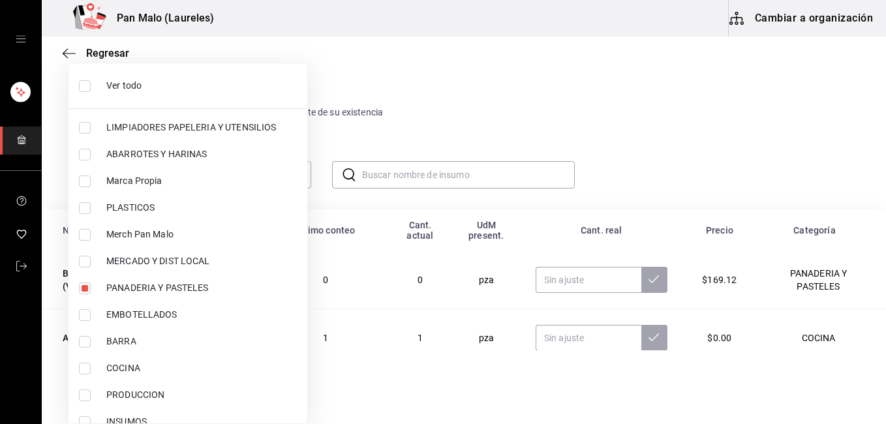
type input "b7fa4d3f-7896-4504-b4eb-29f52eb713d6"
click at [500, 167] on div at bounding box center [443, 212] width 886 height 424
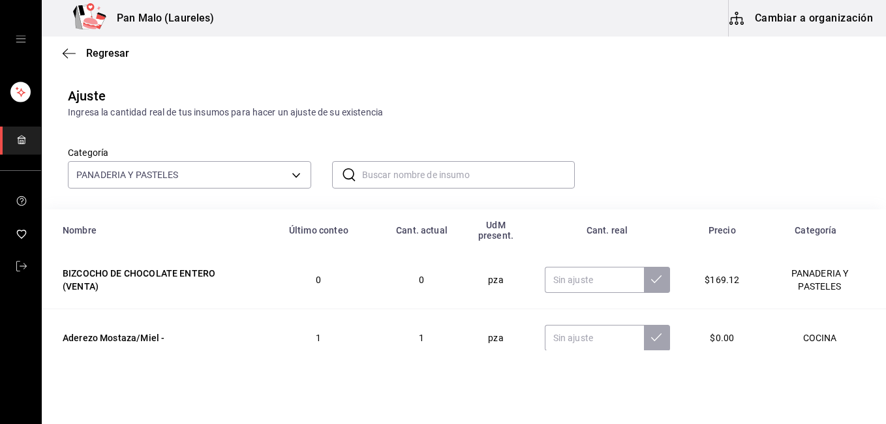
click at [500, 175] on input "text" at bounding box center [468, 175] width 213 height 26
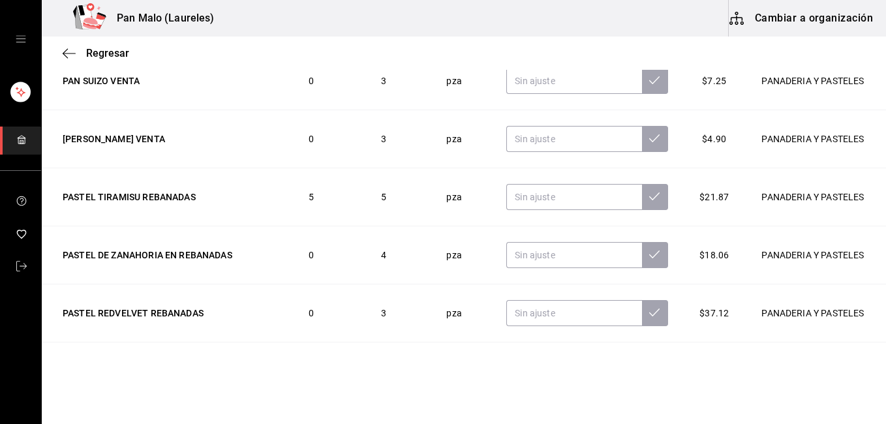
scroll to position [579, 0]
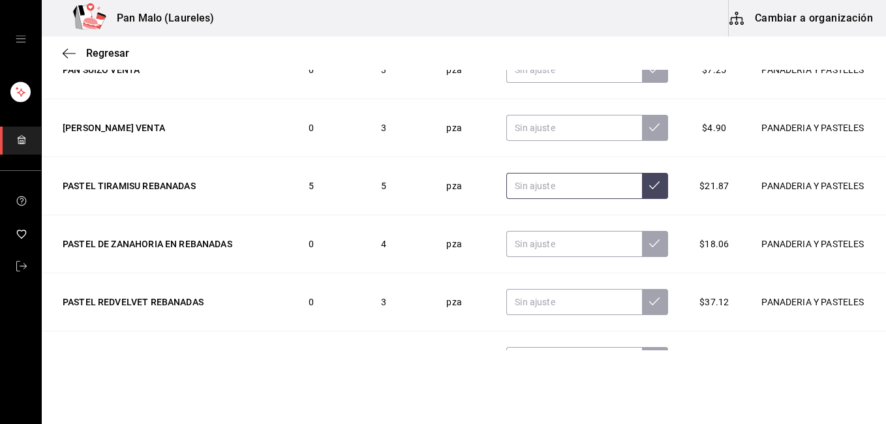
type input "pastel"
click at [577, 192] on input "text" at bounding box center [573, 186] width 135 height 26
type input "8.00"
click at [645, 185] on button at bounding box center [655, 186] width 26 height 26
click at [547, 307] on input "text" at bounding box center [573, 302] width 135 height 26
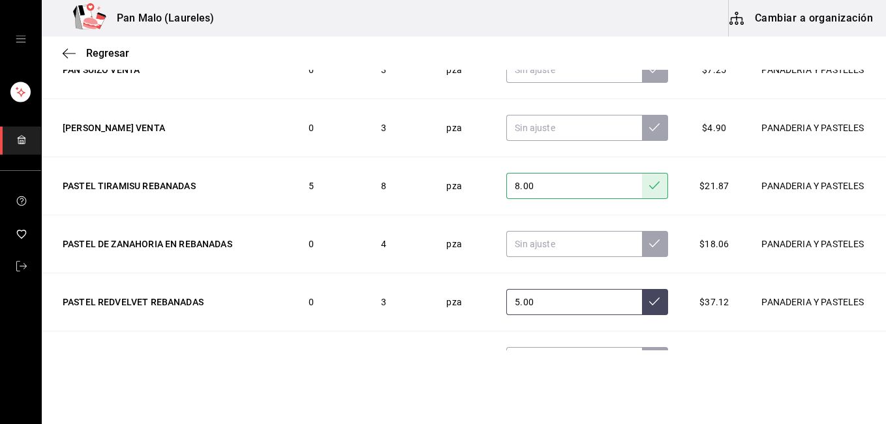
type input "5.00"
click at [649, 304] on icon at bounding box center [654, 301] width 10 height 10
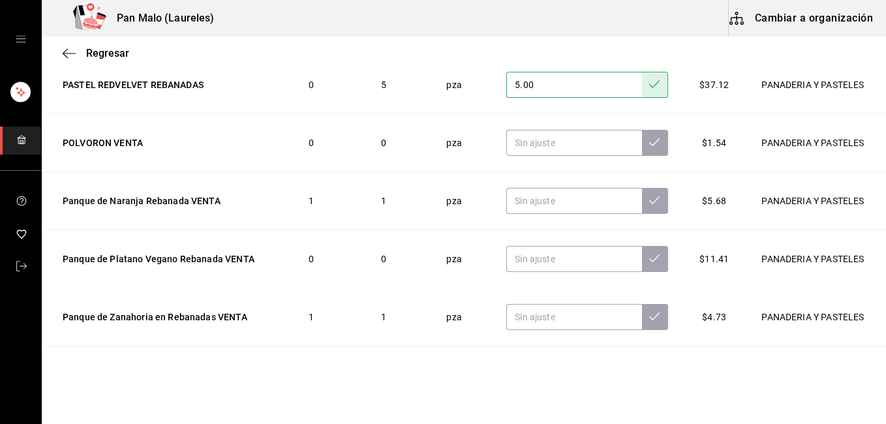
scroll to position [799, 0]
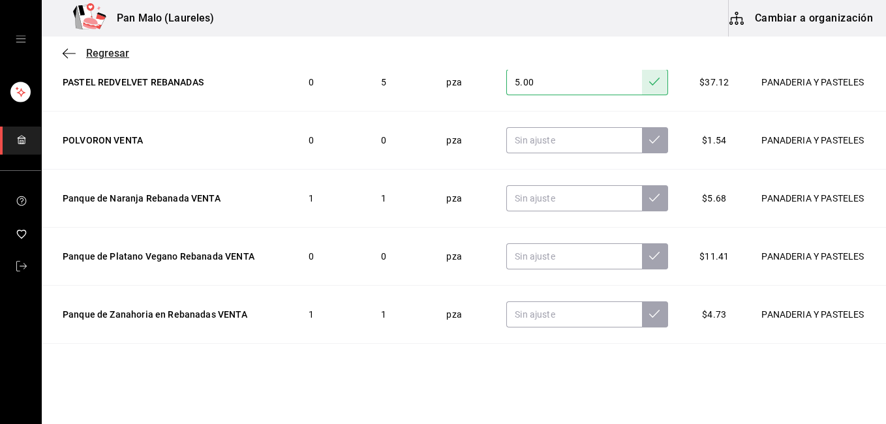
click at [73, 52] on icon "button" at bounding box center [69, 54] width 13 height 12
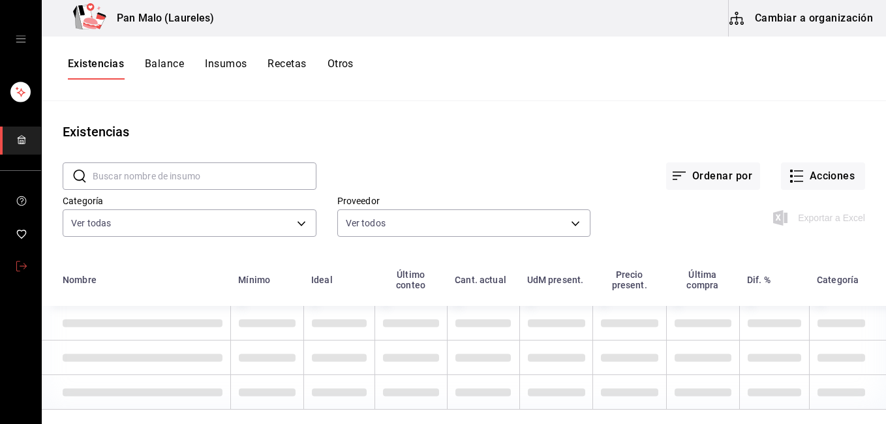
click at [16, 262] on icon "mailbox folders" at bounding box center [21, 266] width 10 height 10
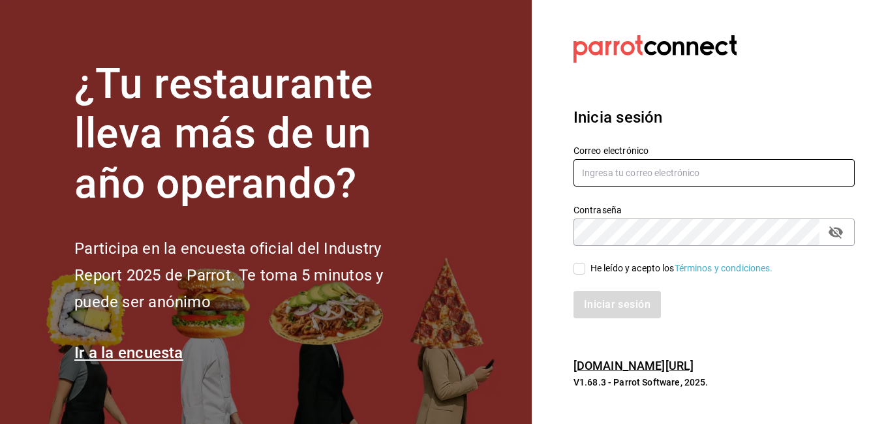
type input "[EMAIL_ADDRESS][DOMAIN_NAME]"
